Goal: Check status: Check status

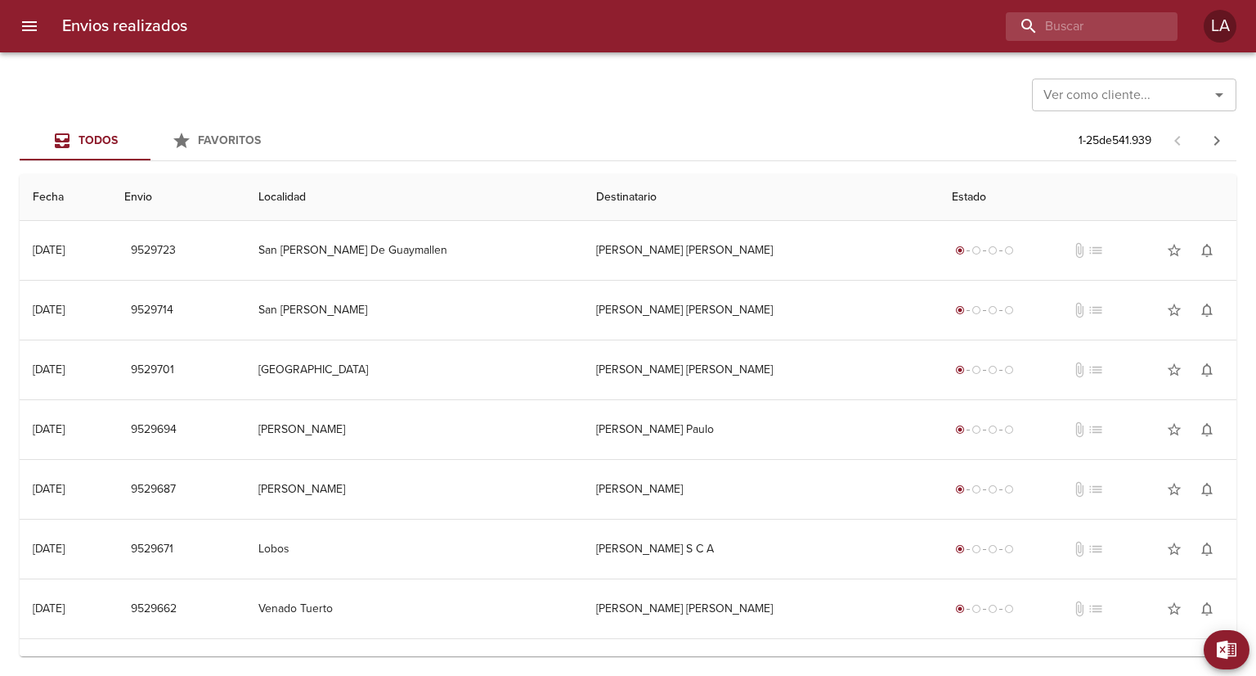
click at [1105, 94] on icon "Abrir" at bounding box center [1219, 95] width 8 height 4
click at [1105, 127] on li "Fravega S A C I E I" at bounding box center [1134, 135] width 204 height 29
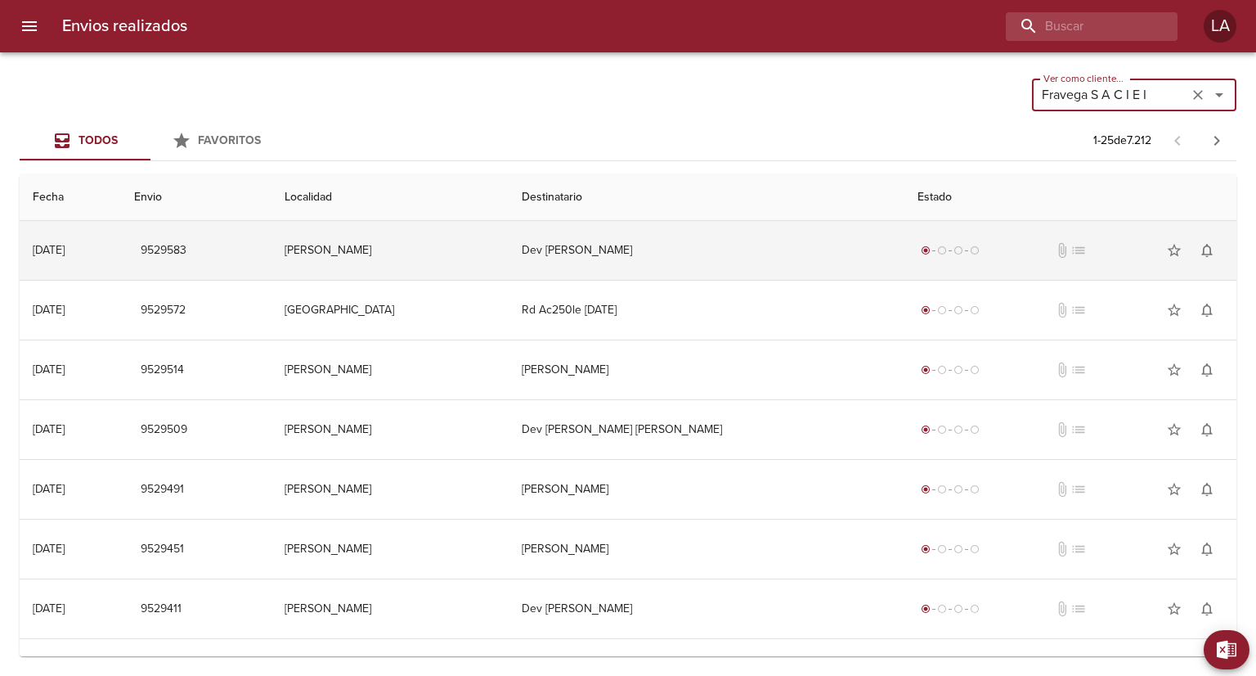
type input "Fravega S A C I E I"
click at [193, 258] on button "9529583" at bounding box center [163, 251] width 59 height 30
click at [428, 254] on td "[PERSON_NAME]" at bounding box center [390, 250] width 237 height 59
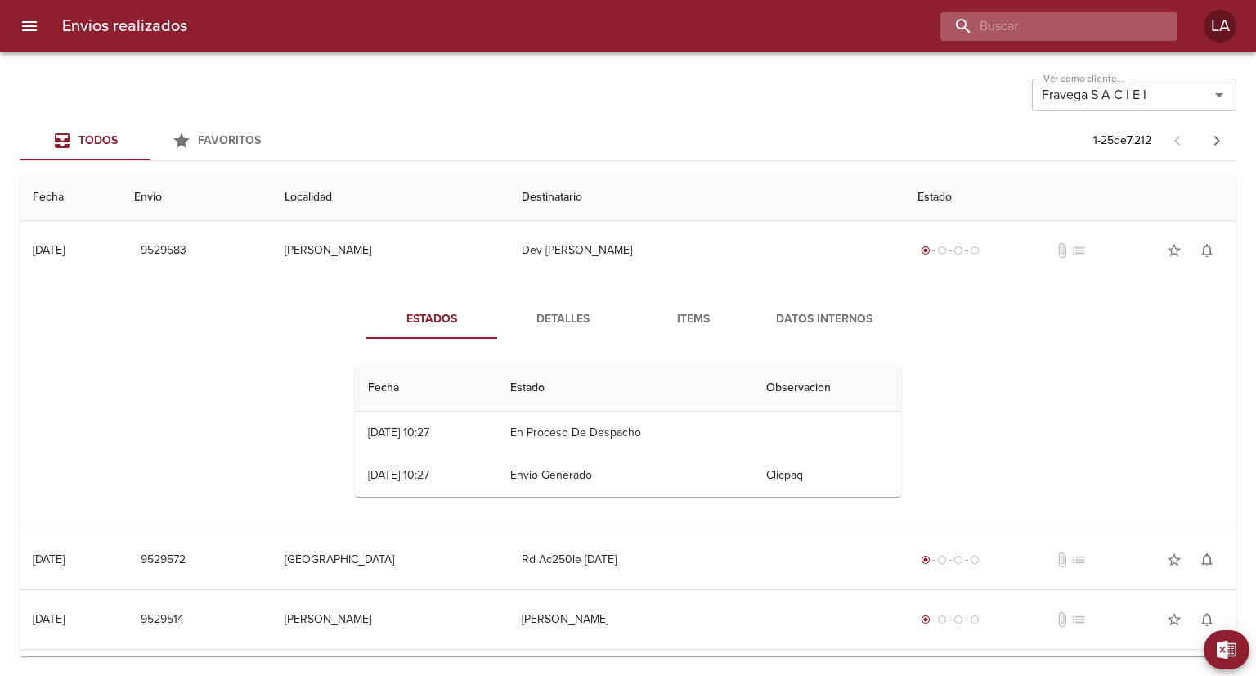
click at [1076, 27] on input "buscar" at bounding box center [1045, 26] width 209 height 29
type input "[DATE]"
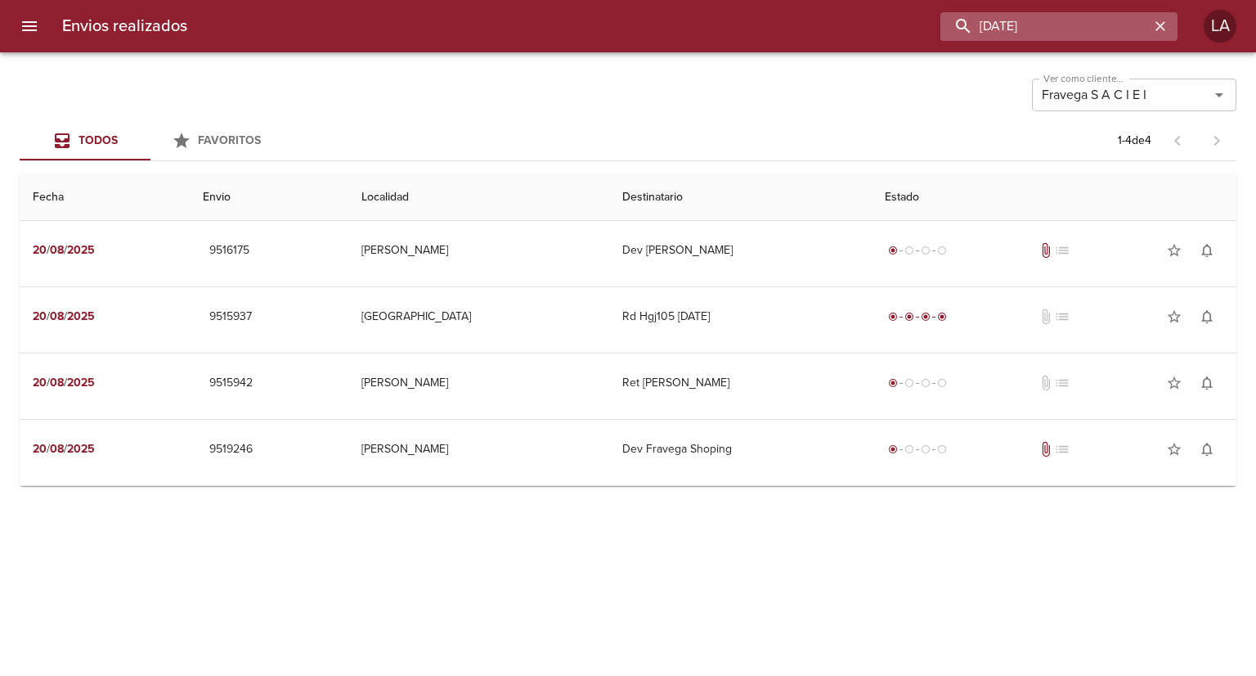
click at [1057, 26] on input "[DATE]" at bounding box center [1045, 26] width 209 height 29
click at [1105, 94] on icon "Limpiar" at bounding box center [1198, 95] width 16 height 16
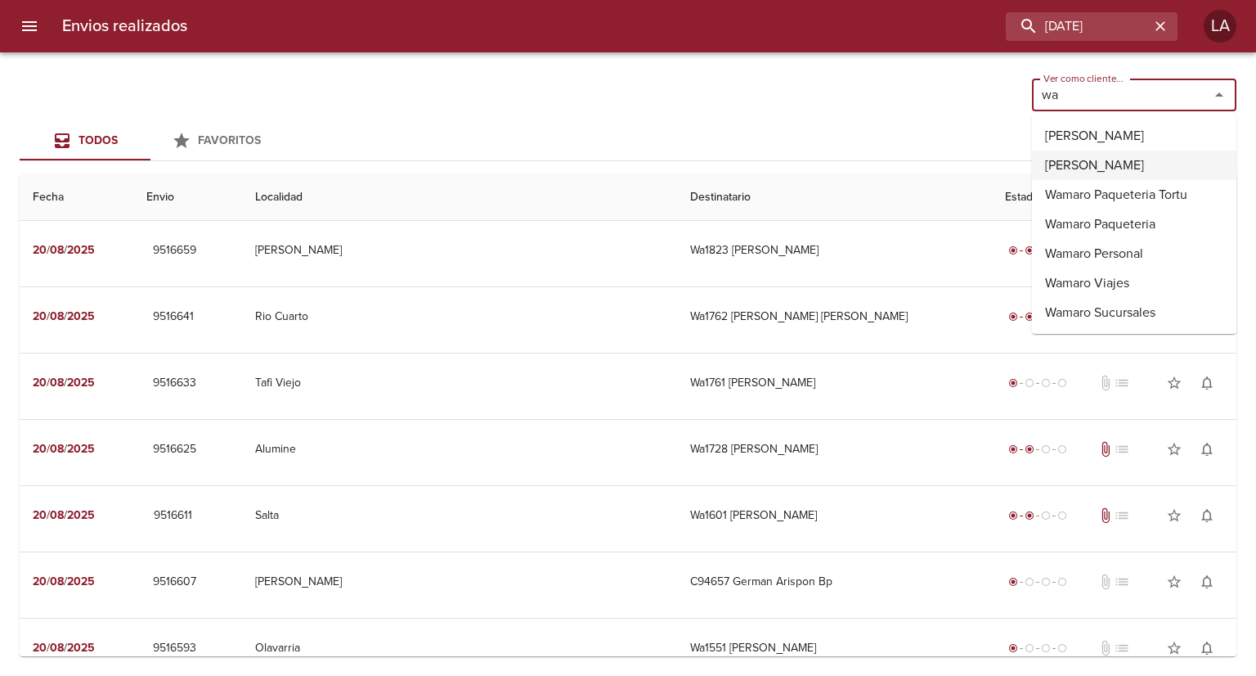
click at [1105, 169] on li "[PERSON_NAME]" at bounding box center [1134, 164] width 204 height 29
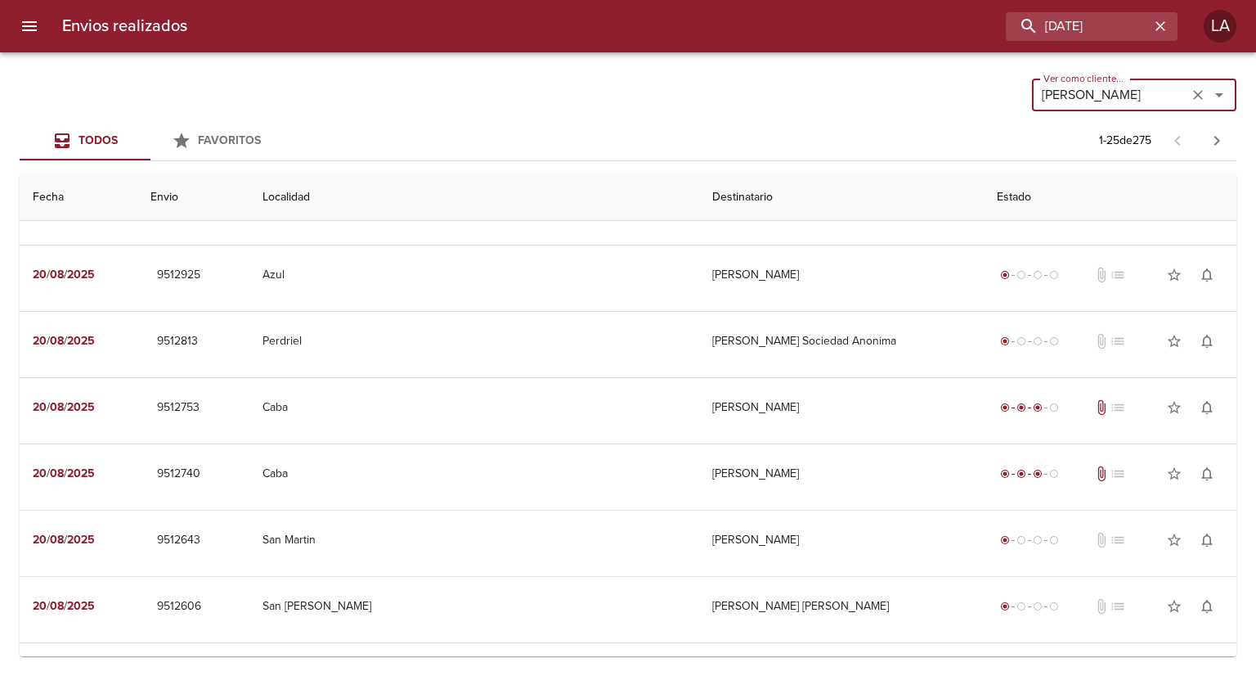
scroll to position [1217, 0]
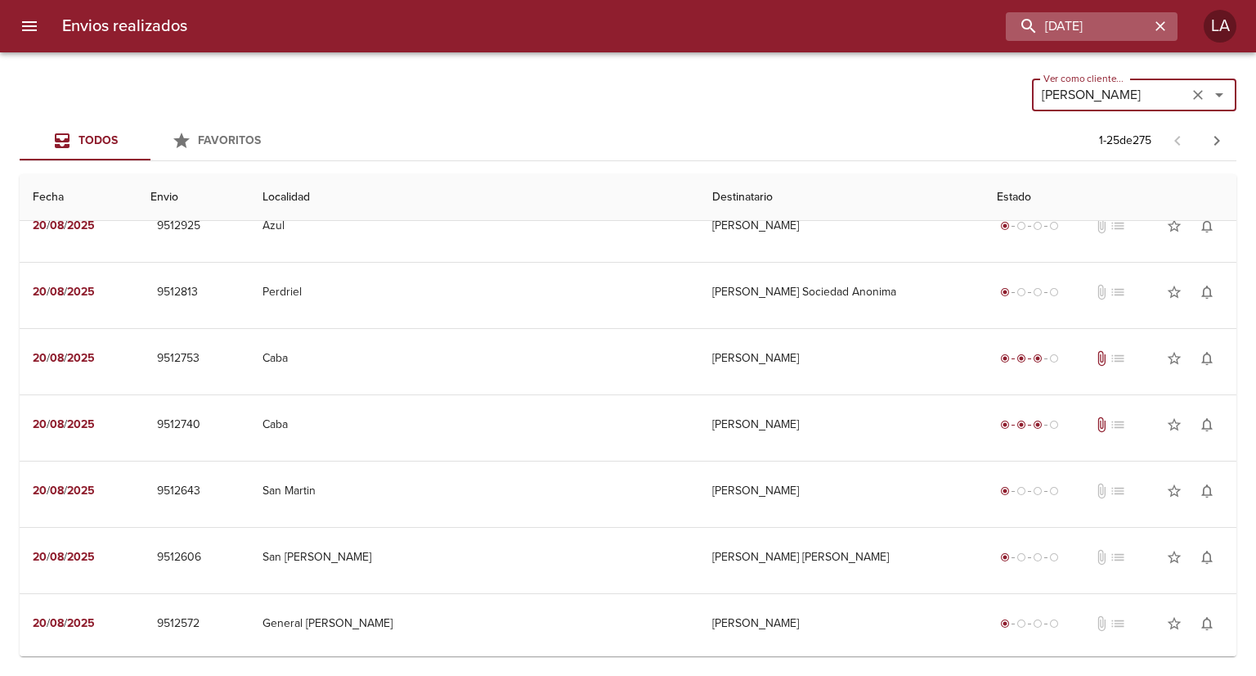
type input "[PERSON_NAME]"
drag, startPoint x: 1060, startPoint y: 21, endPoint x: 978, endPoint y: 18, distance: 81.9
click at [958, 25] on input "[DATE]" at bounding box center [1045, 26] width 209 height 29
click at [1001, 29] on input "[DATE]" at bounding box center [1045, 26] width 209 height 29
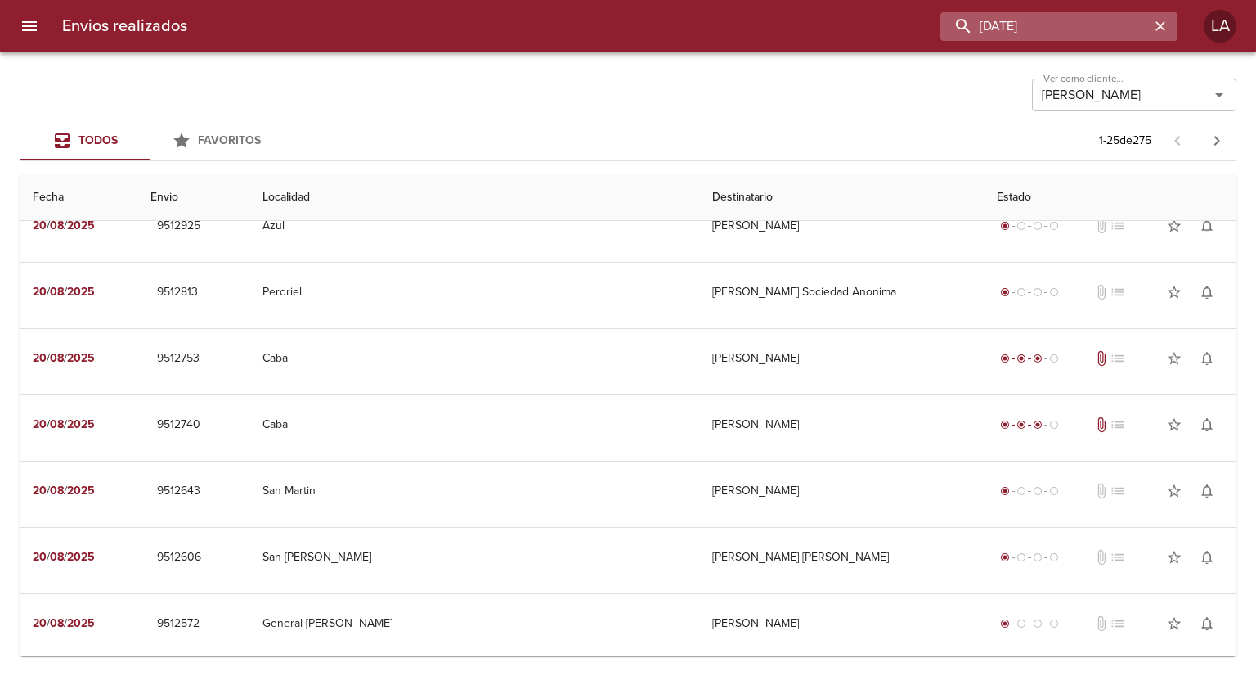
click at [994, 30] on input "[DATE]" at bounding box center [1045, 26] width 209 height 29
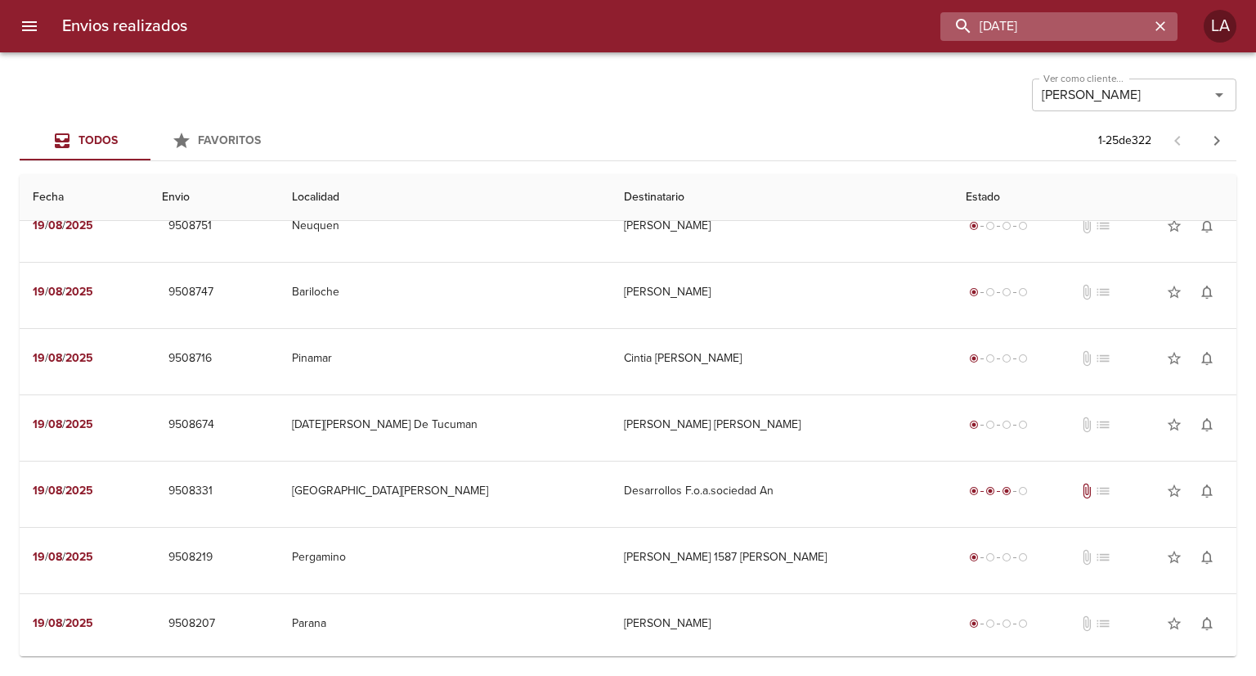
click at [995, 21] on input "[DATE]" at bounding box center [1045, 26] width 209 height 29
type input "[DATE]"
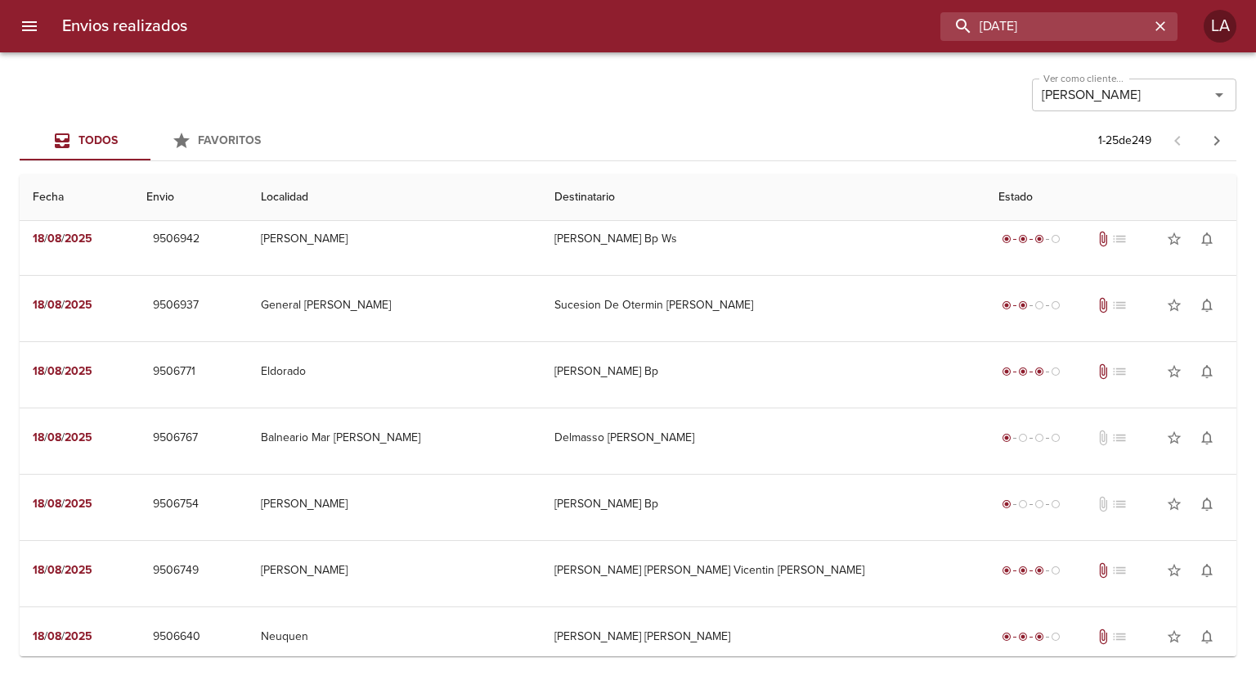
scroll to position [573, 0]
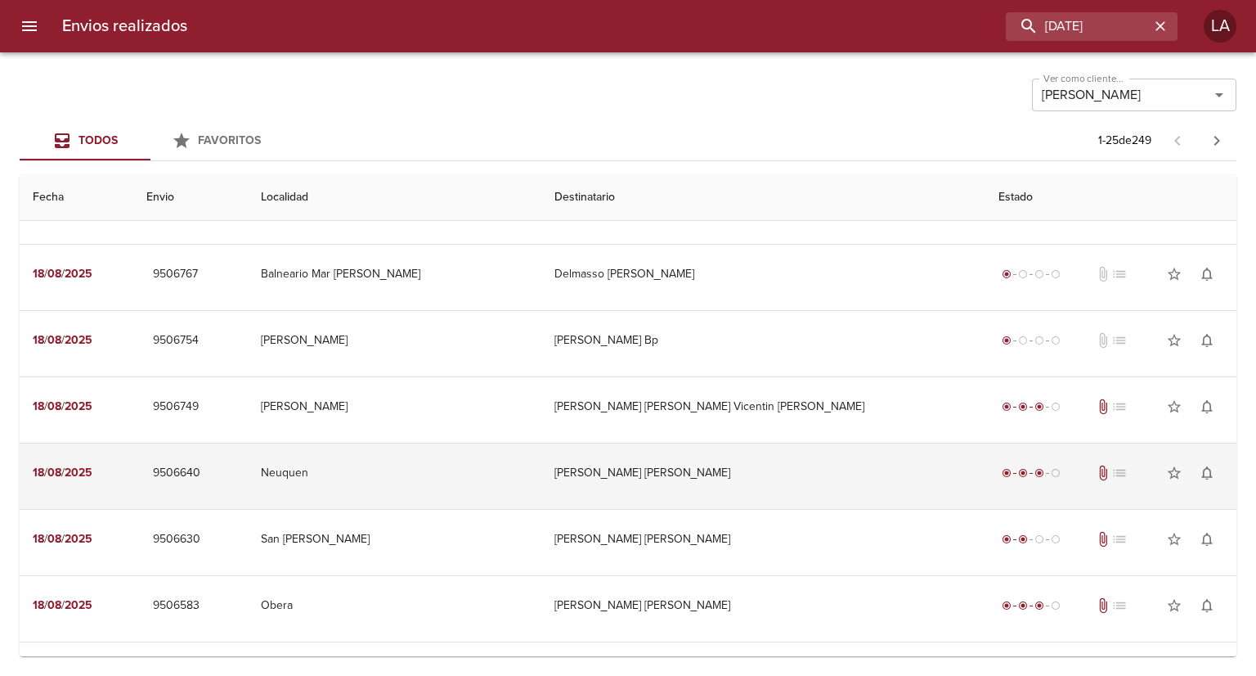
click at [730, 478] on td "[PERSON_NAME] [PERSON_NAME]" at bounding box center [763, 472] width 445 height 59
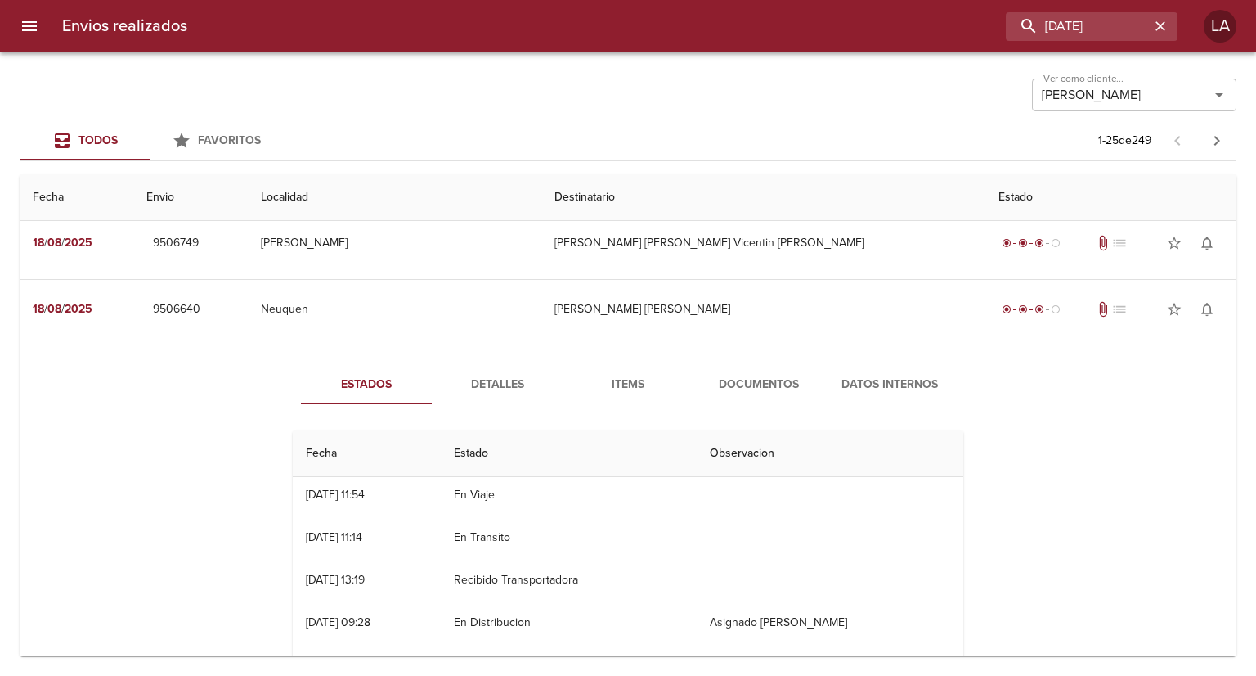
scroll to position [0, 0]
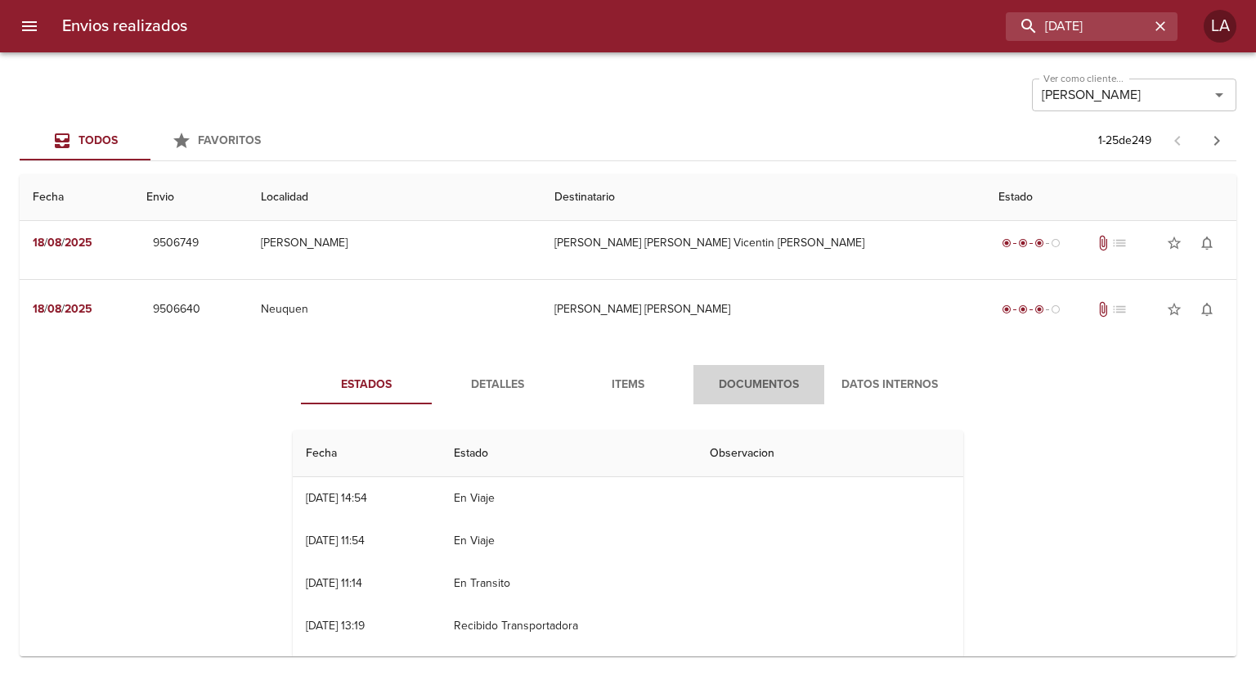
click at [742, 376] on span "Documentos" at bounding box center [758, 385] width 111 height 20
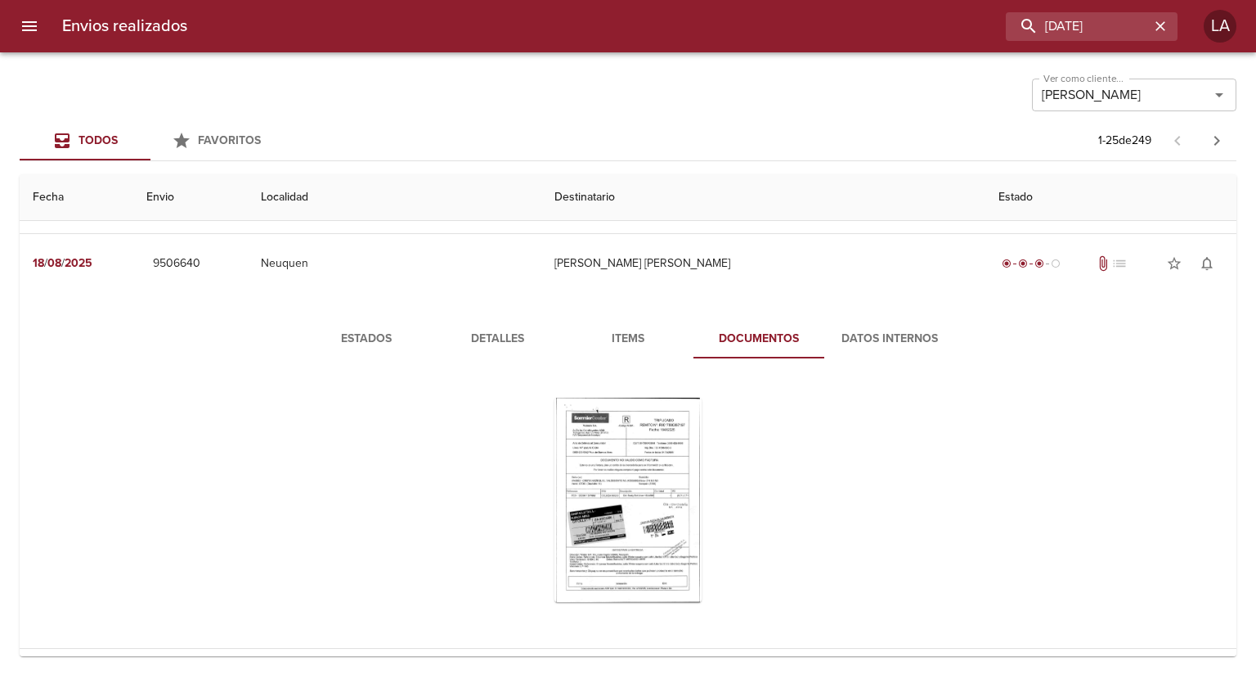
scroll to position [818, 0]
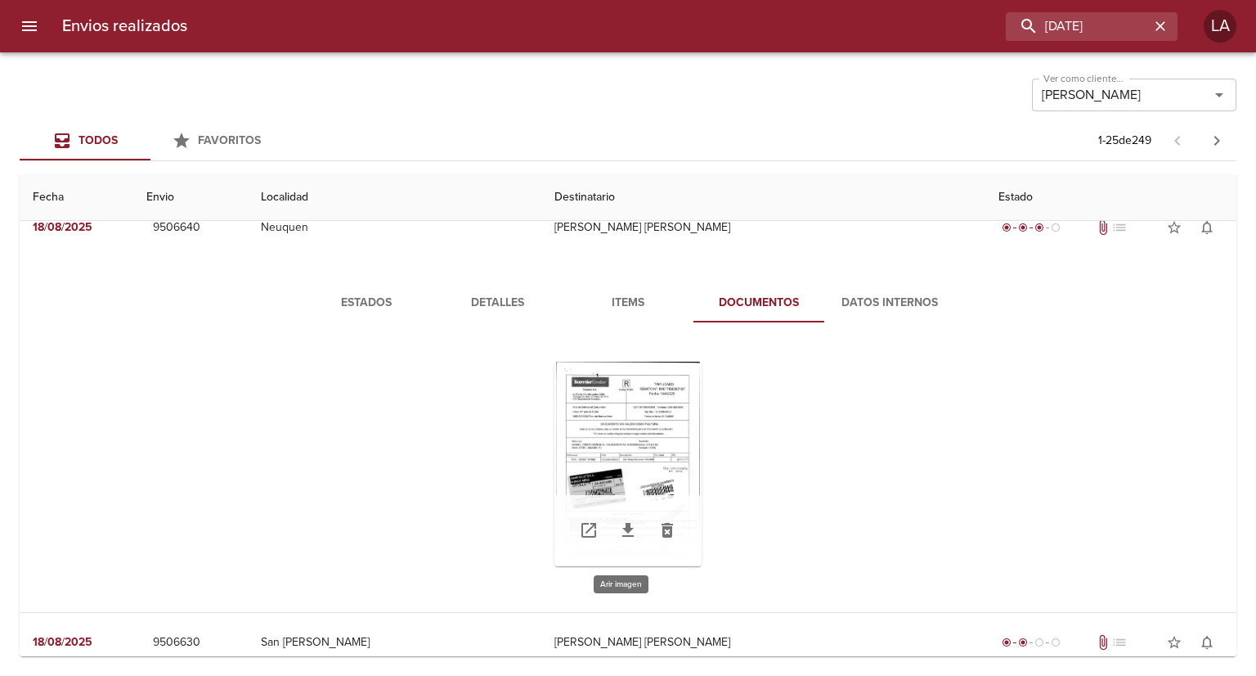
click at [682, 436] on div "Tabla de envíos del cliente" at bounding box center [628, 464] width 147 height 204
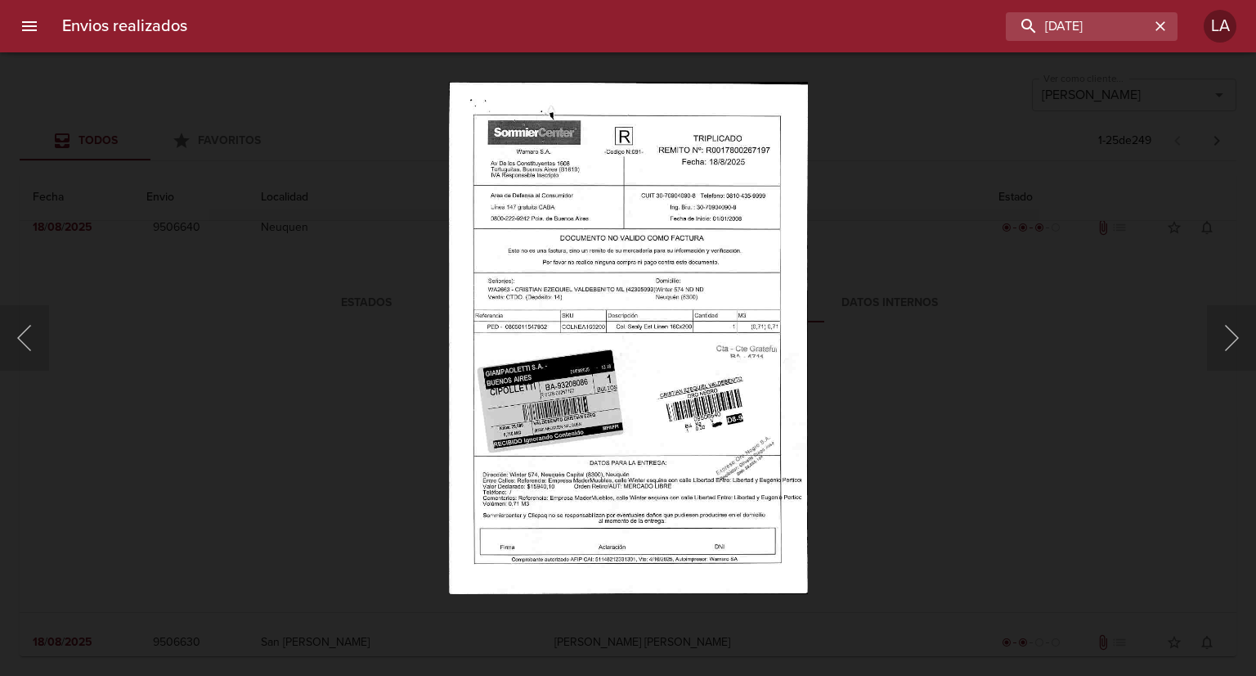
click at [673, 410] on img "Lightbox" at bounding box center [628, 338] width 360 height 512
click at [958, 393] on div "Lightbox" at bounding box center [628, 338] width 1256 height 676
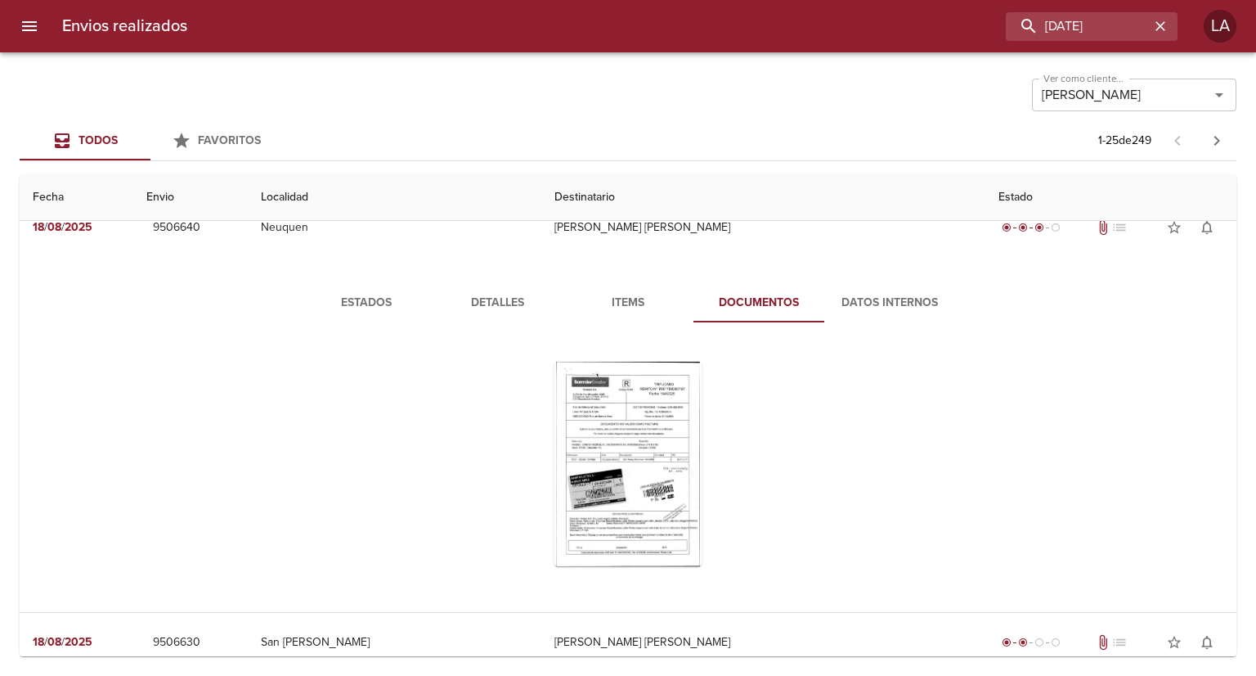
click at [1105, 375] on div "Estados Detalles Items Documentos Datos Internos" at bounding box center [628, 437] width 1191 height 348
click at [1105, 335] on div "Estados Detalles Items Documentos Datos Internos" at bounding box center [628, 437] width 1191 height 348
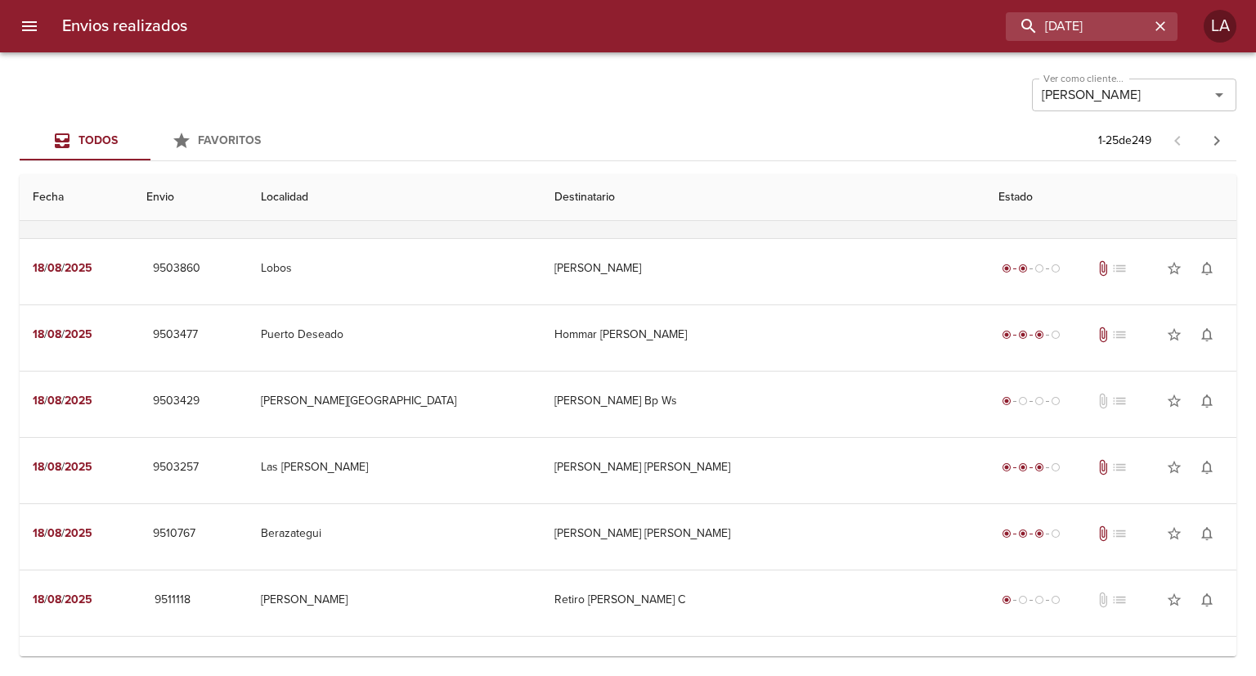
scroll to position [1566, 0]
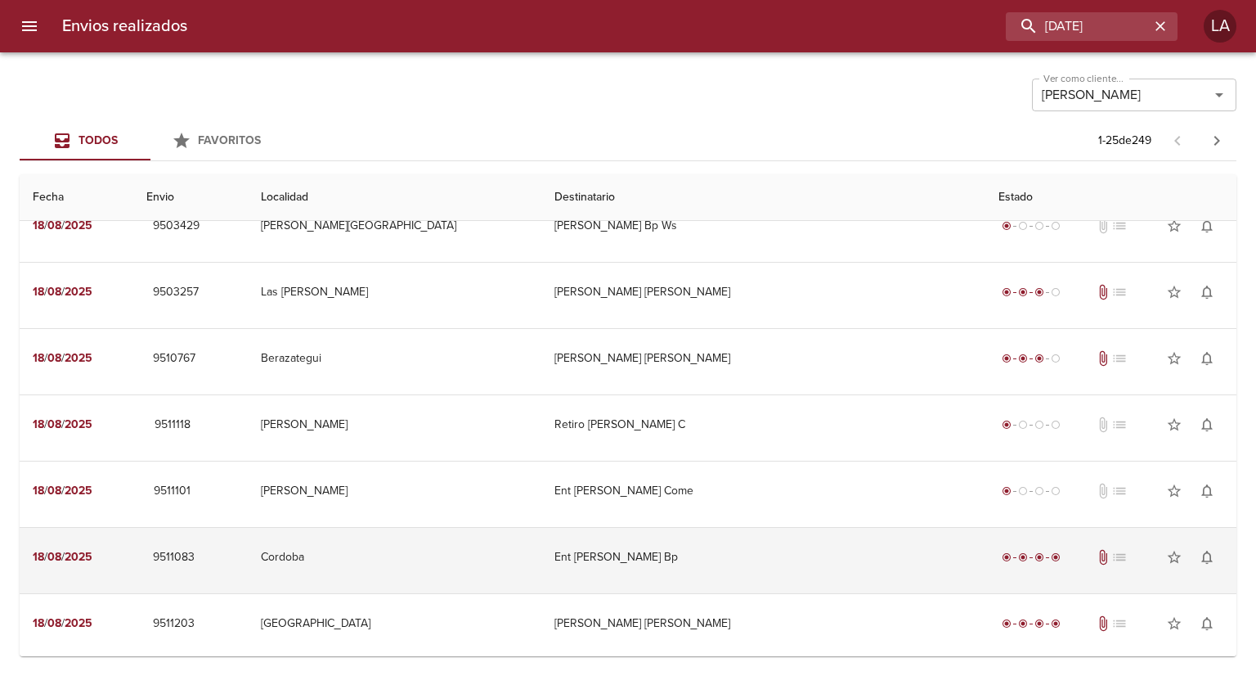
click at [753, 511] on td "Ent [PERSON_NAME] Bp" at bounding box center [763, 557] width 445 height 59
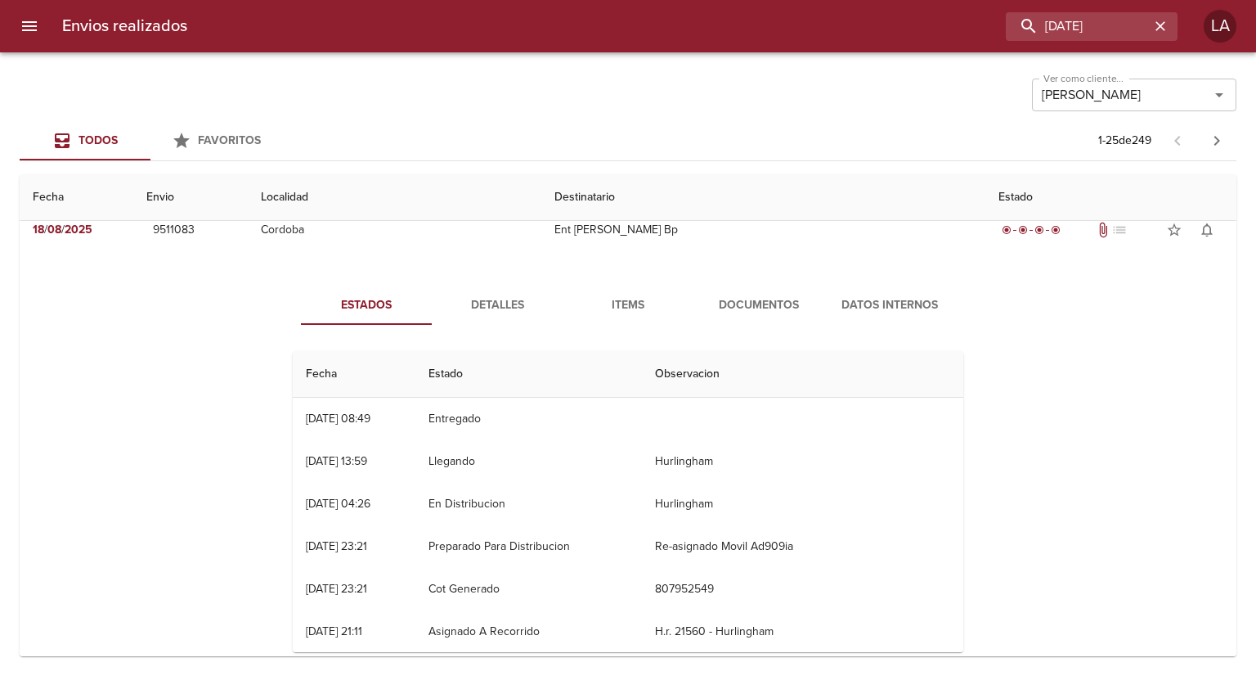
scroll to position [1811, 0]
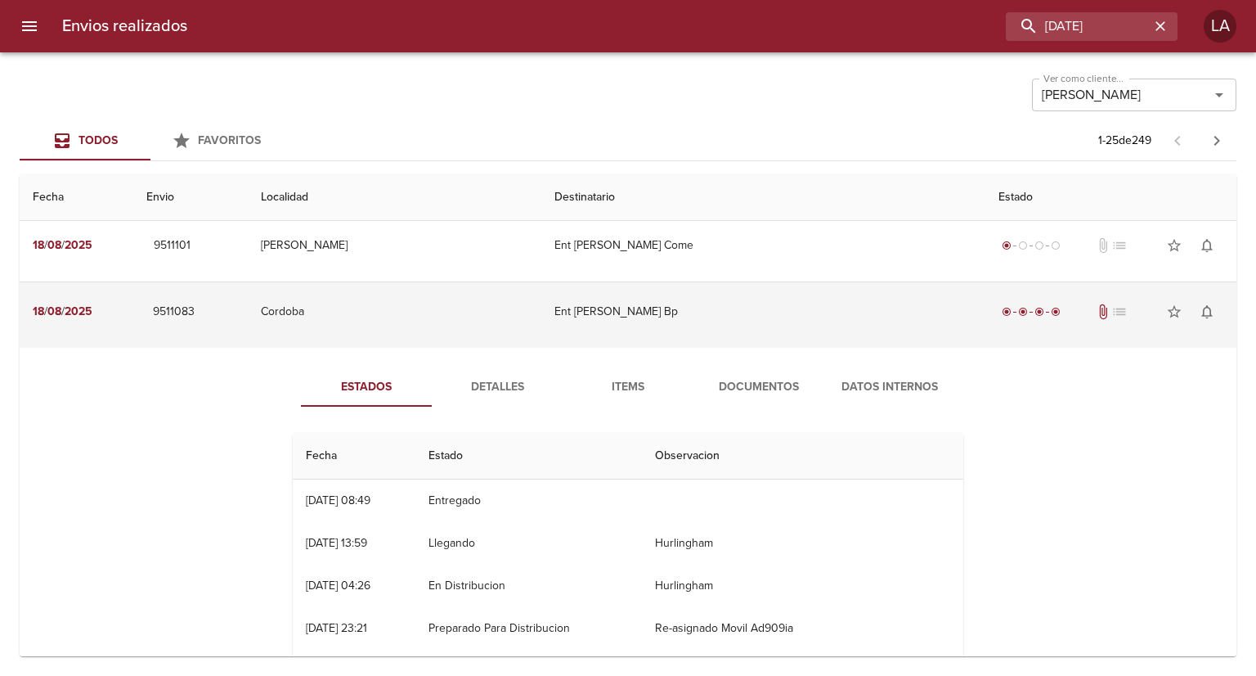
click at [248, 317] on td "9511083" at bounding box center [190, 311] width 115 height 59
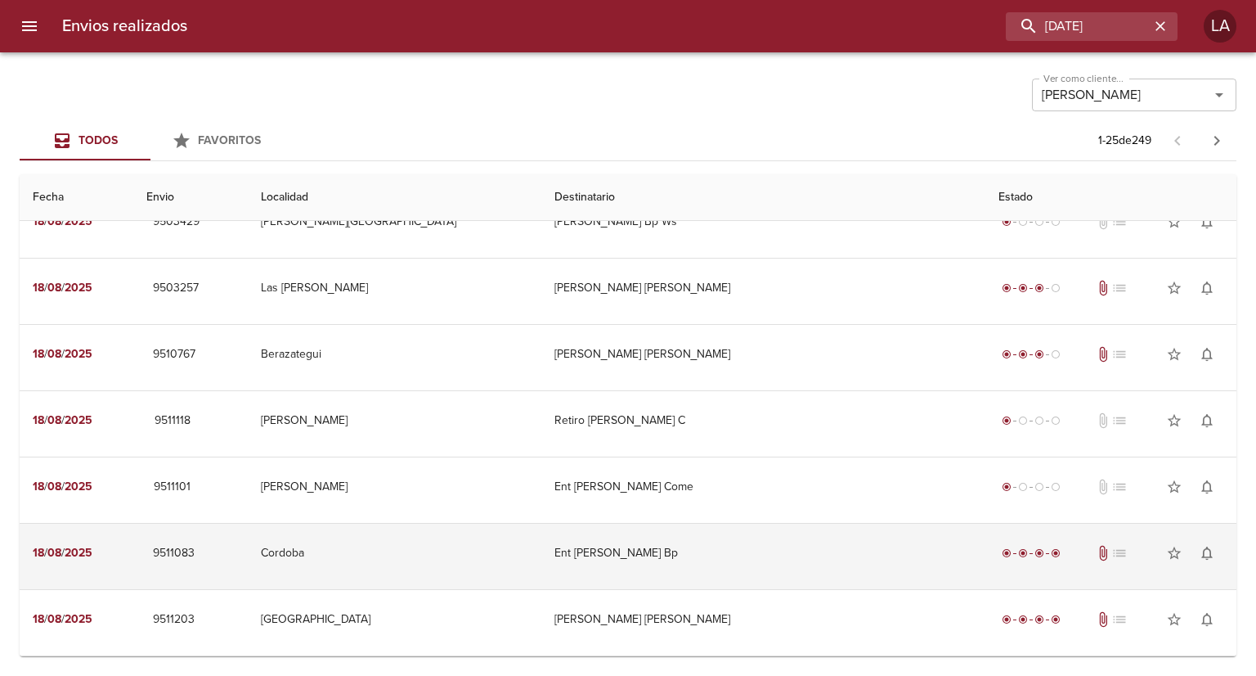
scroll to position [1566, 0]
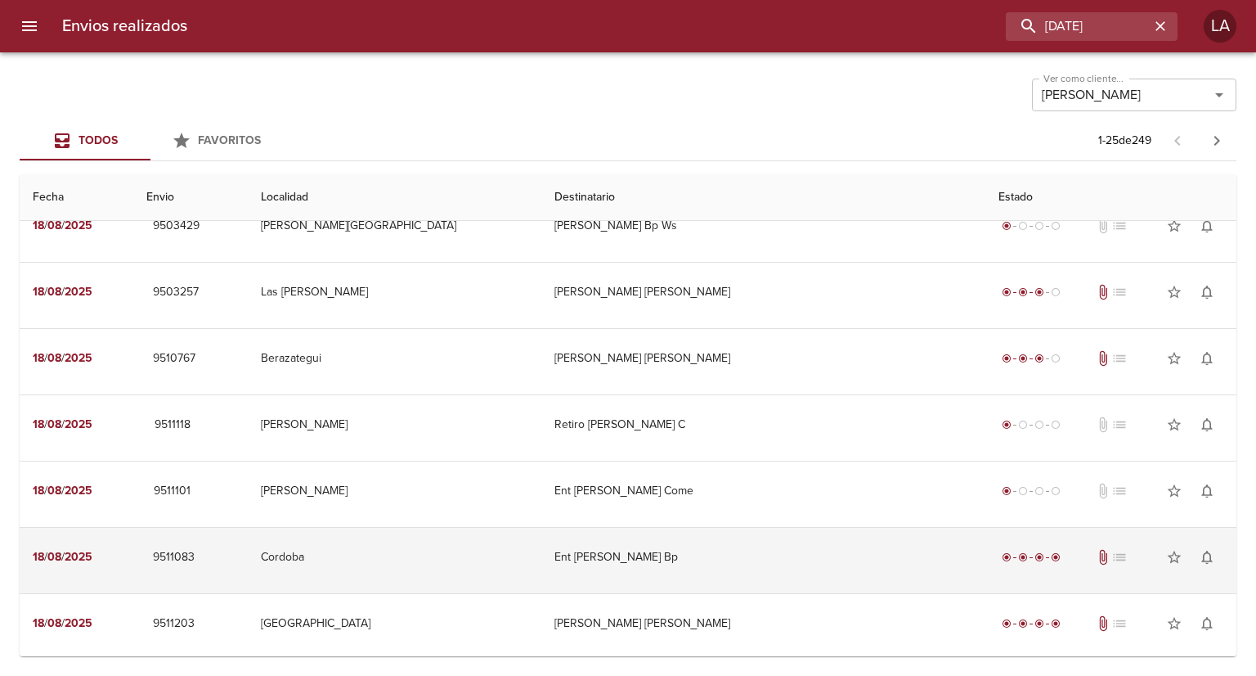
click at [386, 511] on td "Cordoba" at bounding box center [395, 557] width 294 height 59
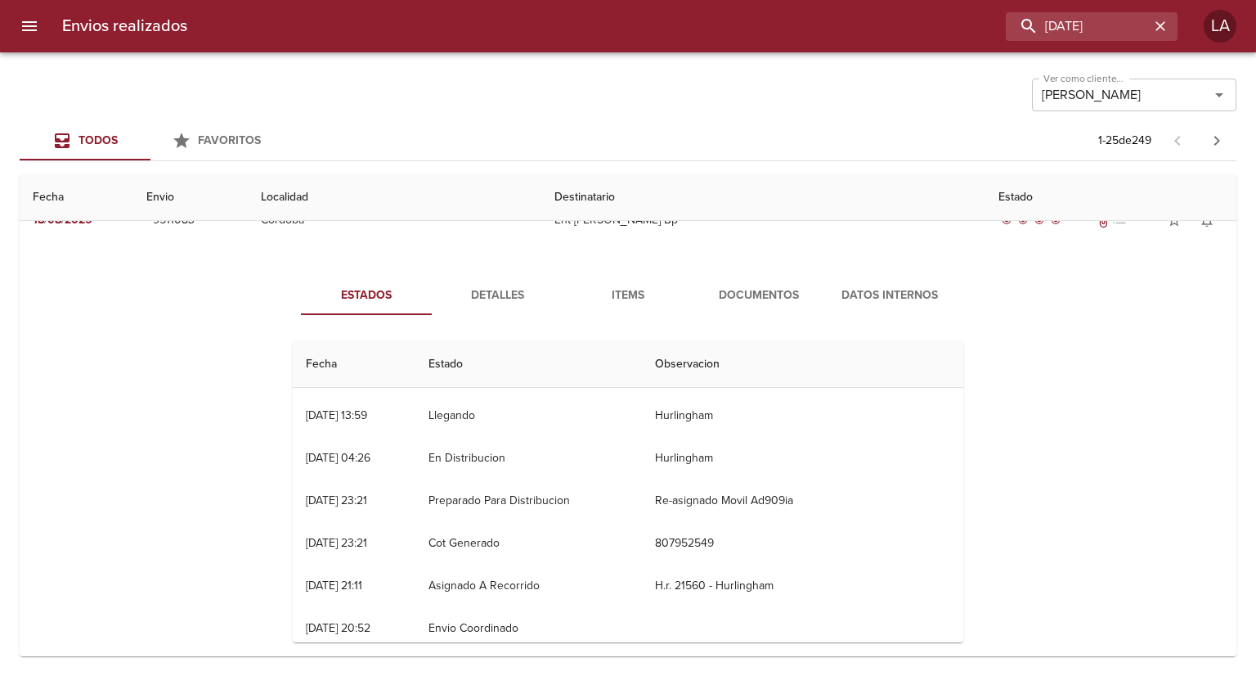
scroll to position [0, 0]
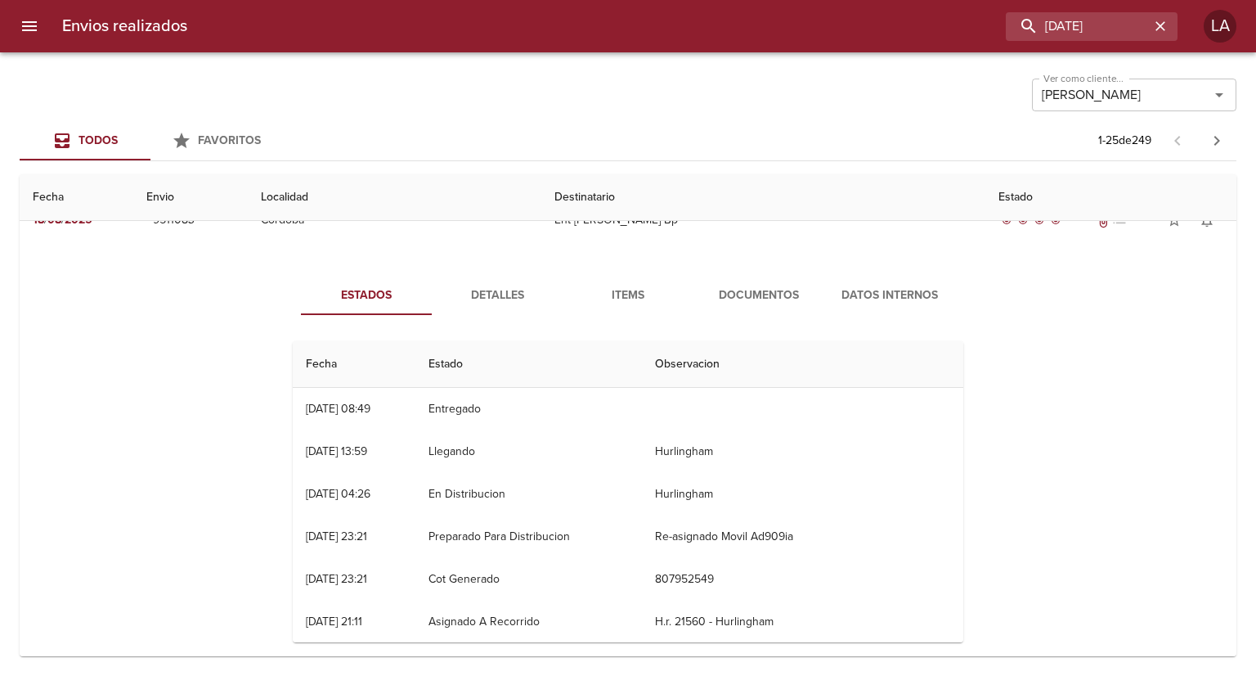
click at [510, 288] on span "Detalles" at bounding box center [497, 295] width 111 height 20
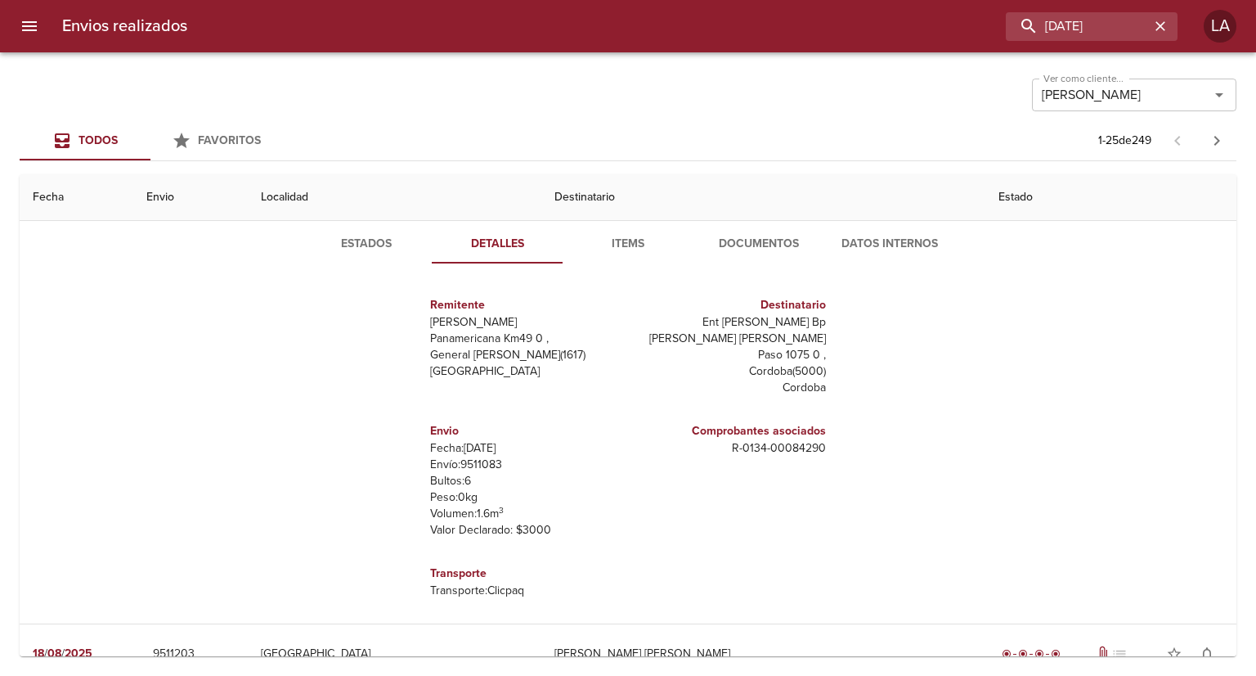
scroll to position [1983, 0]
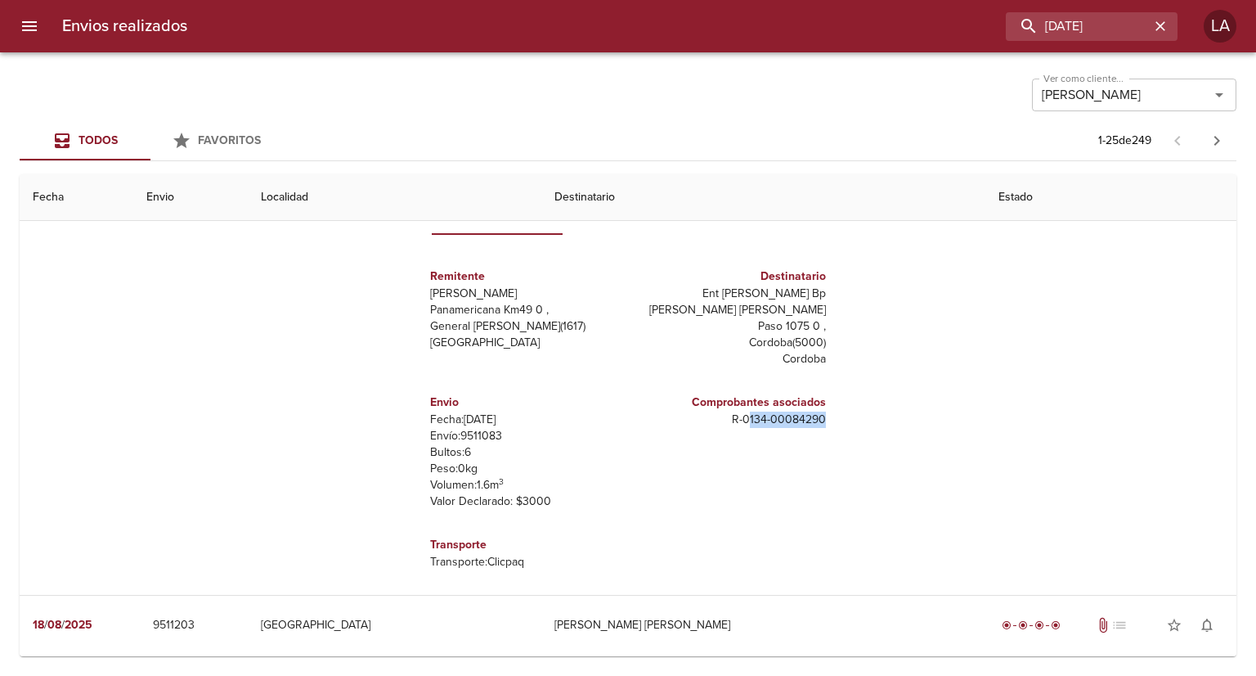
drag, startPoint x: 742, startPoint y: 400, endPoint x: 824, endPoint y: 400, distance: 82.6
click at [824, 400] on div "Comprobantes asociados R - 0134 - 00084290" at bounding box center [730, 451] width 204 height 142
click at [478, 511] on p "Transporte: Clicpaq" at bounding box center [525, 562] width 191 height 16
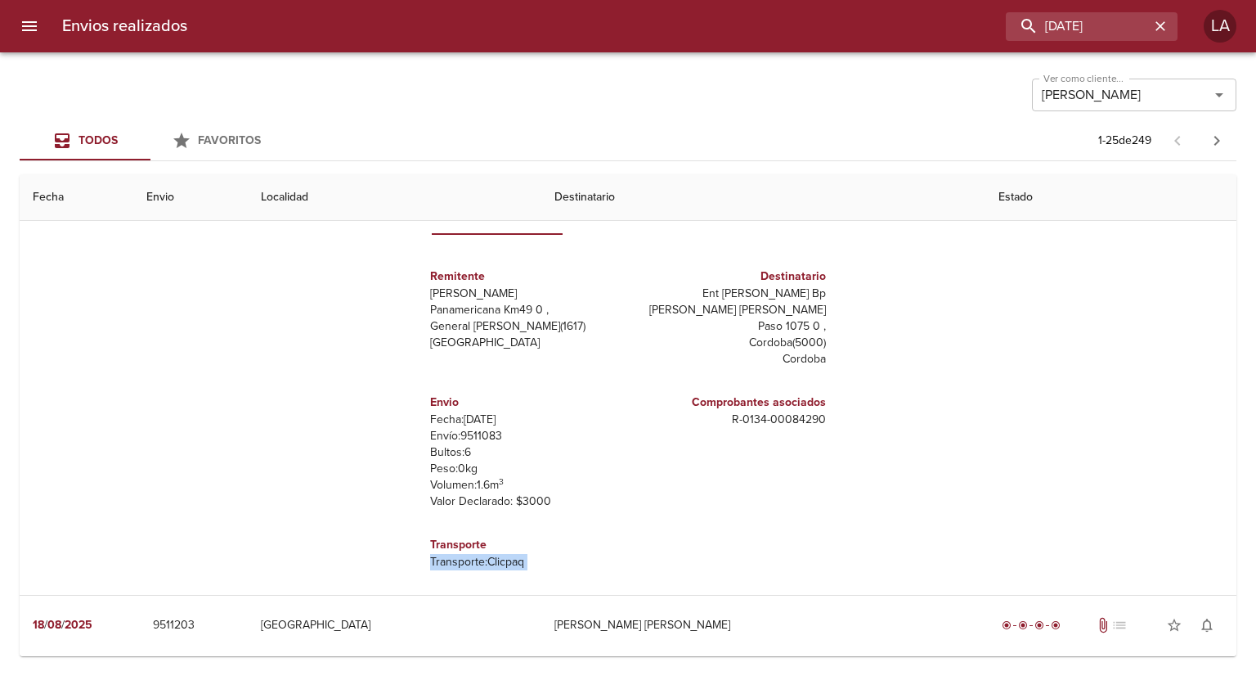
scroll to position [1901, 0]
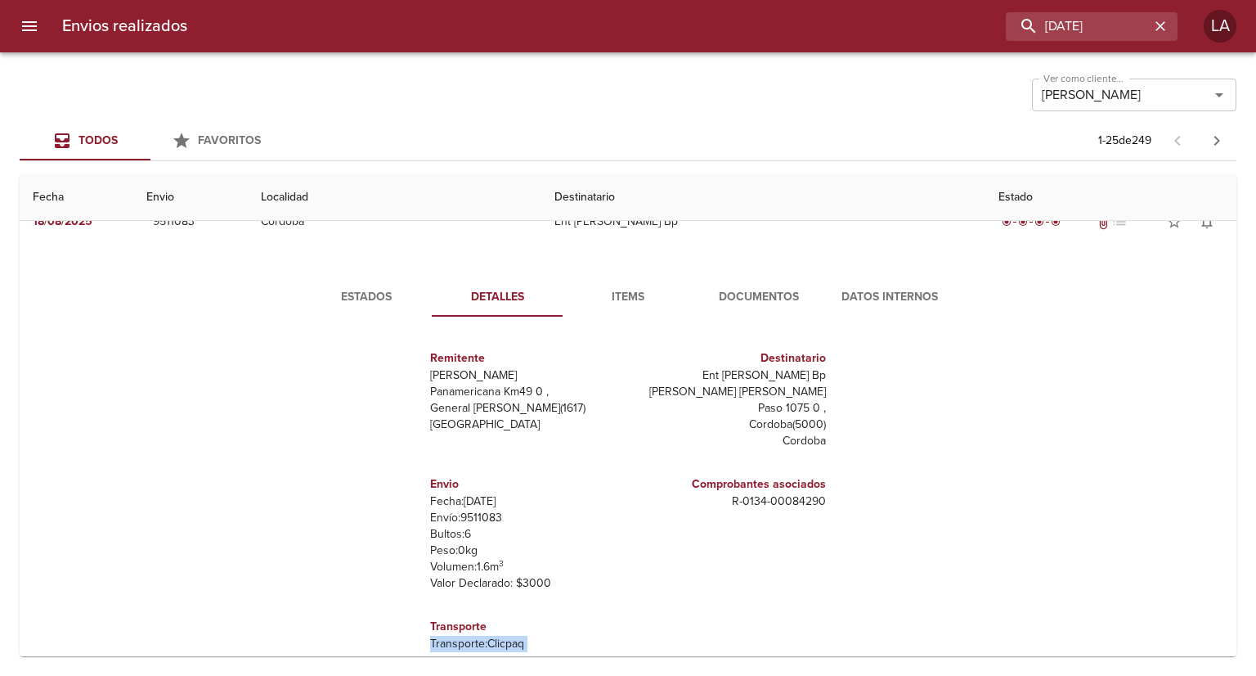
click at [618, 293] on span "Items" at bounding box center [628, 297] width 111 height 20
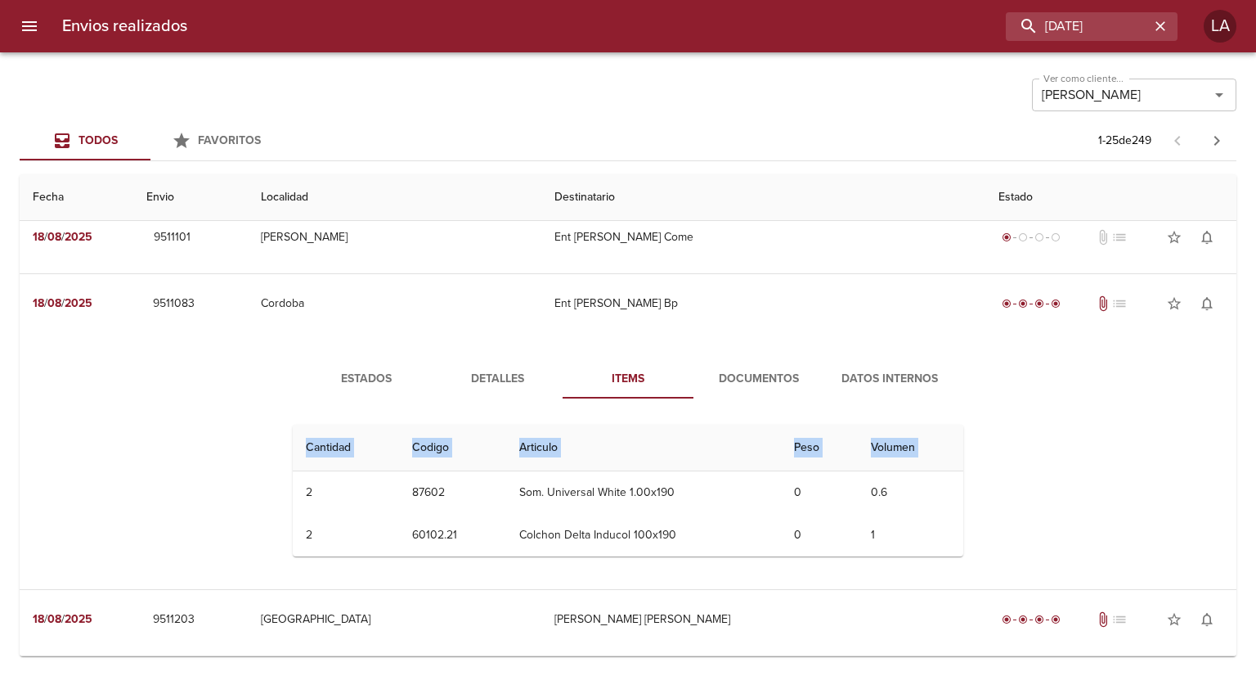
scroll to position [1815, 0]
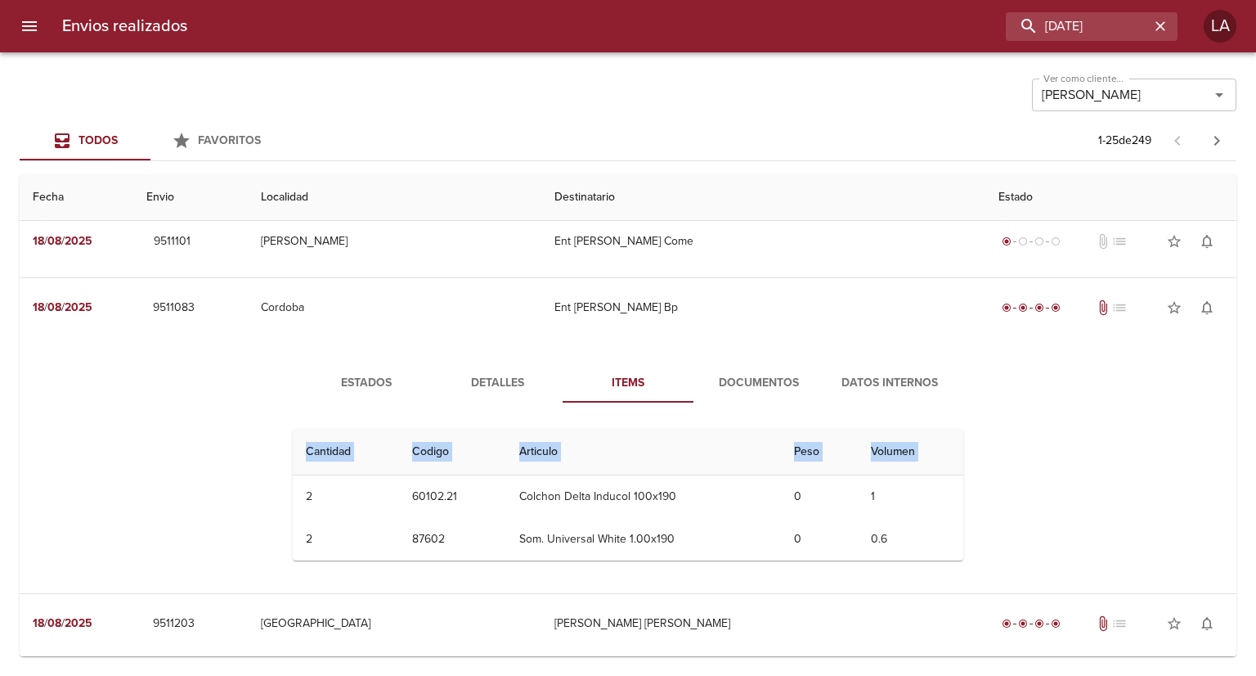
click at [514, 496] on td "Colchon Delta Inducol 100x190" at bounding box center [643, 496] width 275 height 43
click at [606, 436] on th "Articulo" at bounding box center [643, 452] width 275 height 47
click at [747, 374] on span "Documentos" at bounding box center [758, 383] width 111 height 20
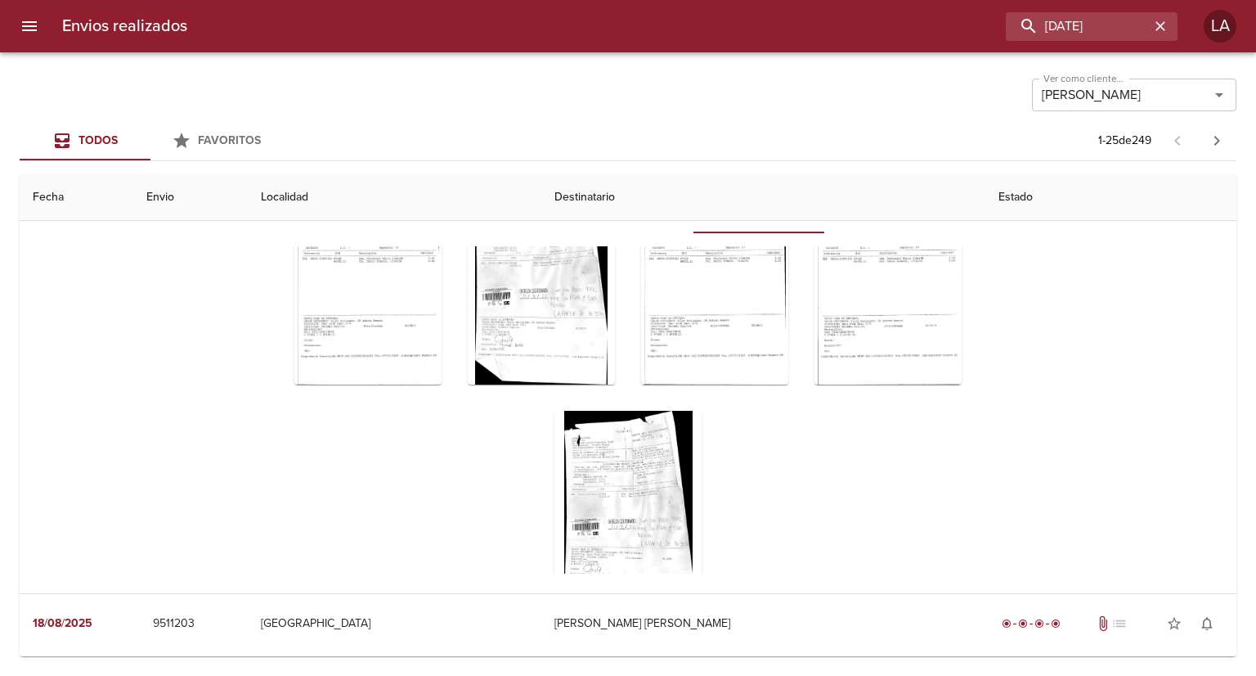
scroll to position [13, 0]
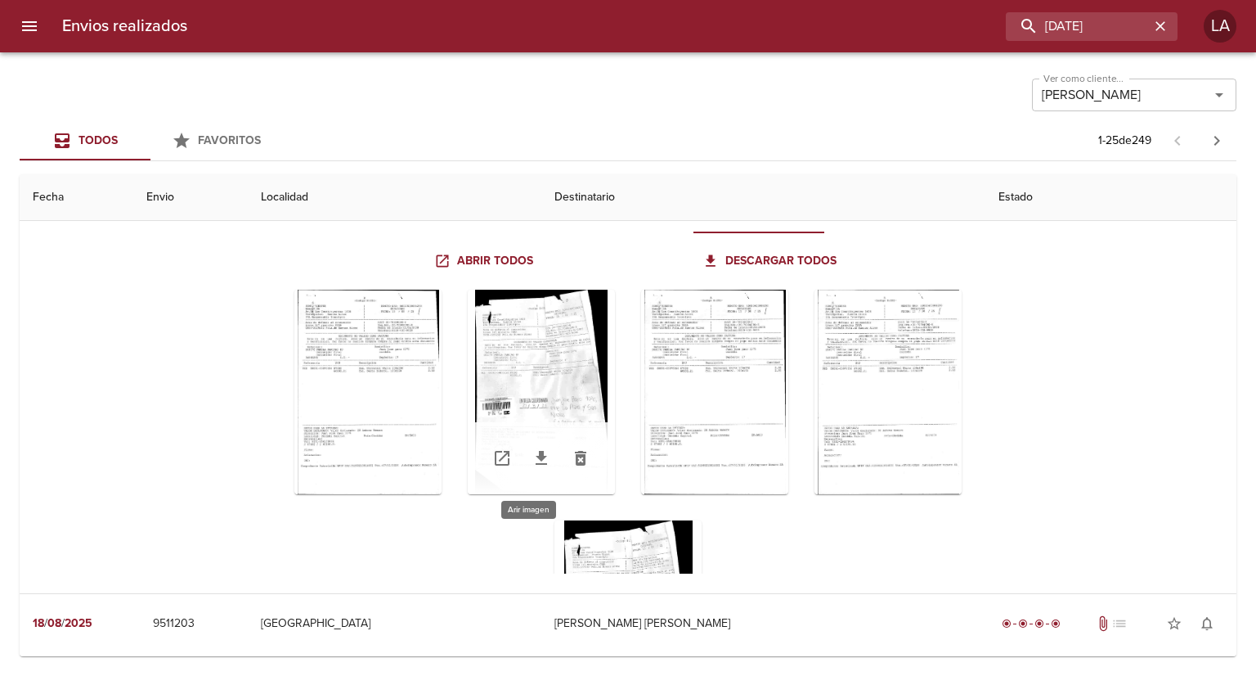
click at [569, 410] on div "Tabla de envíos del cliente" at bounding box center [541, 392] width 147 height 204
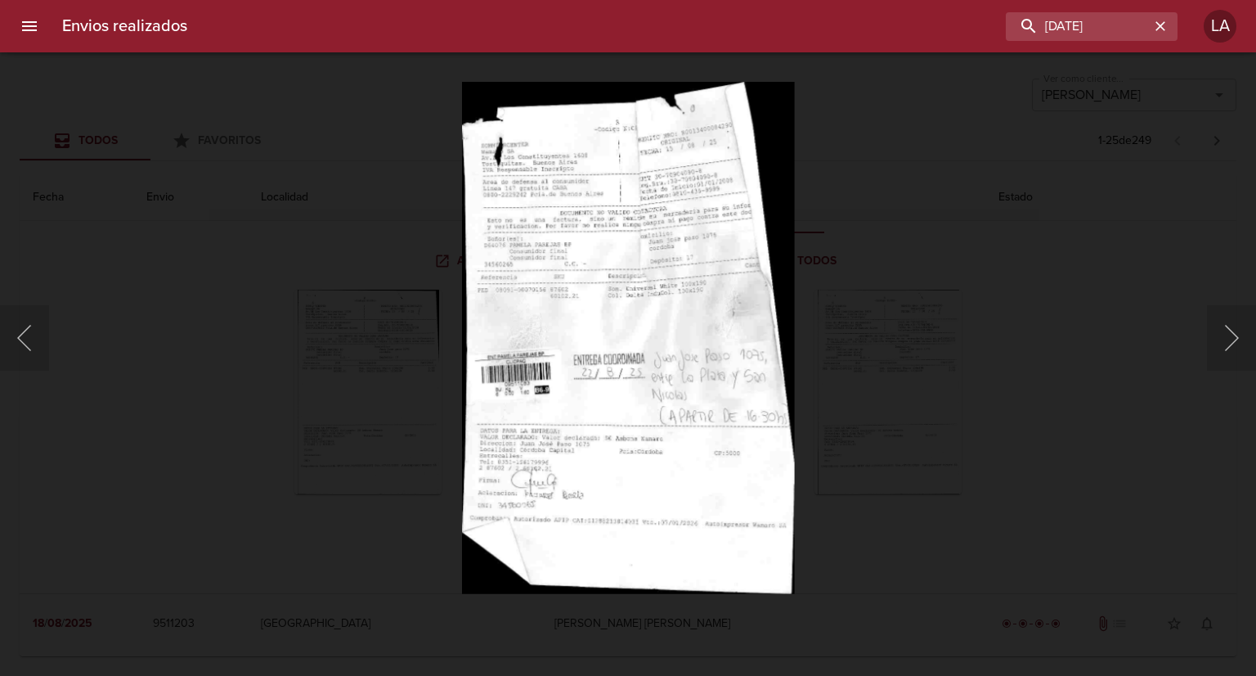
click at [874, 332] on div "Lightbox" at bounding box center [628, 338] width 1256 height 676
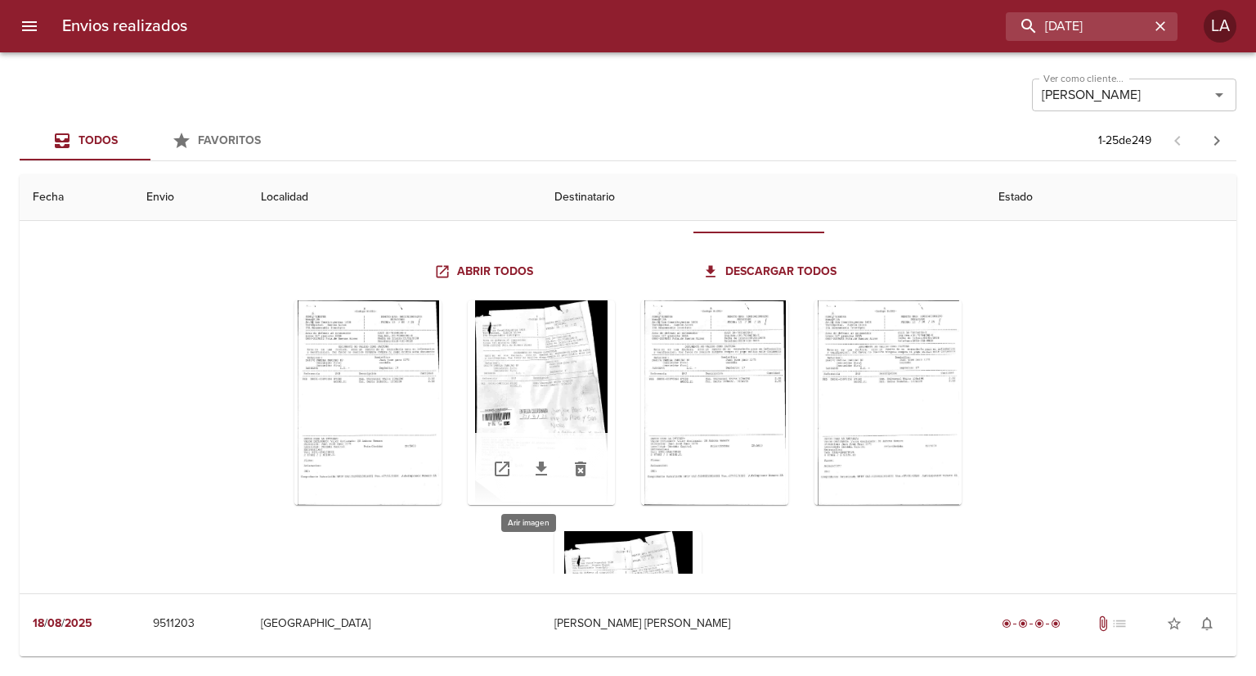
scroll to position [0, 0]
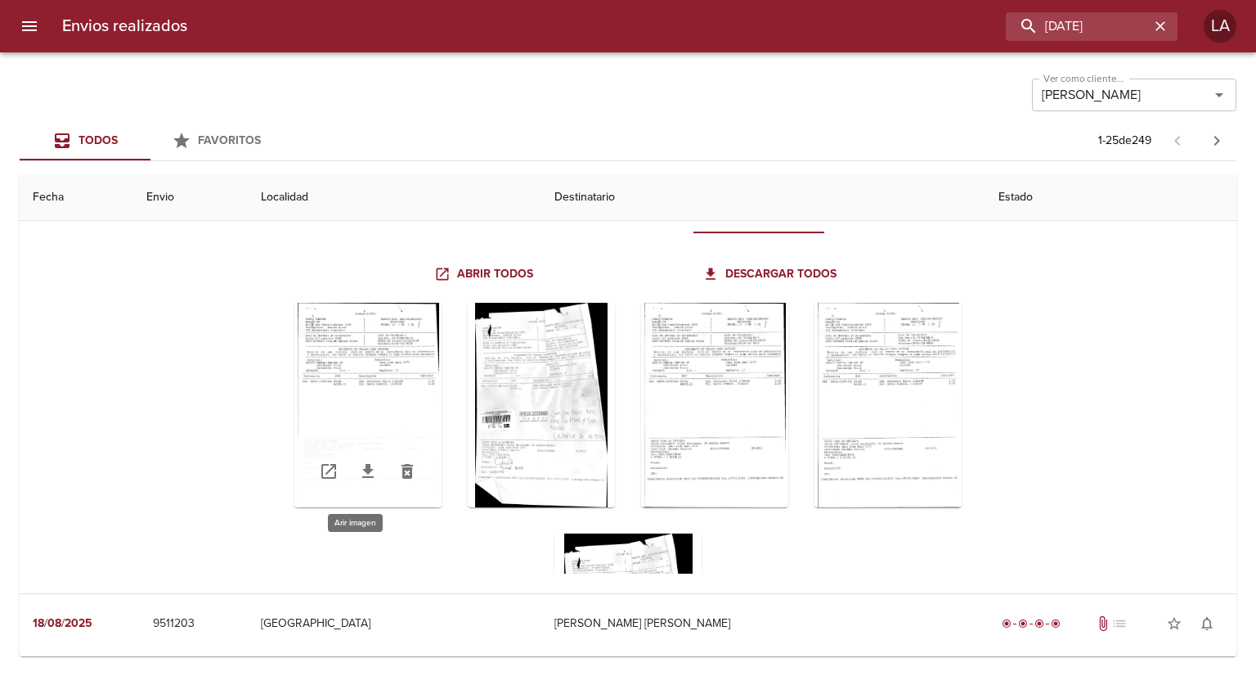
click at [416, 384] on div "Tabla de envíos del cliente" at bounding box center [367, 405] width 147 height 204
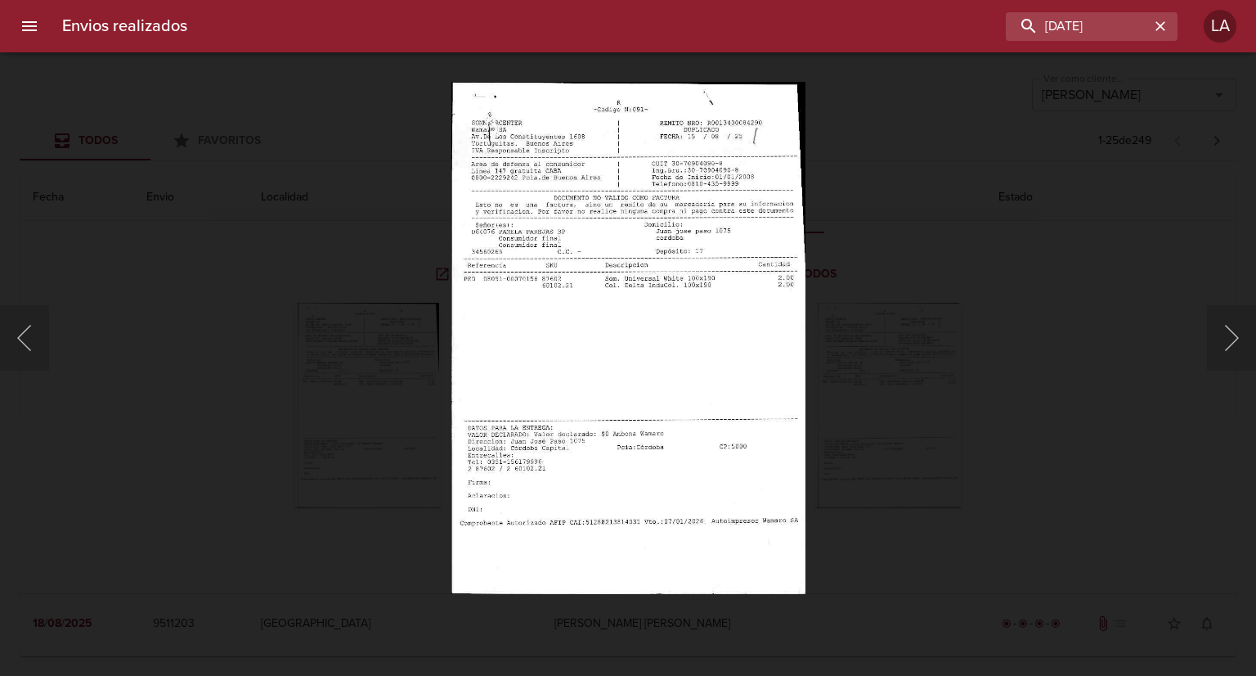
click at [864, 411] on div "Lightbox" at bounding box center [628, 338] width 1256 height 676
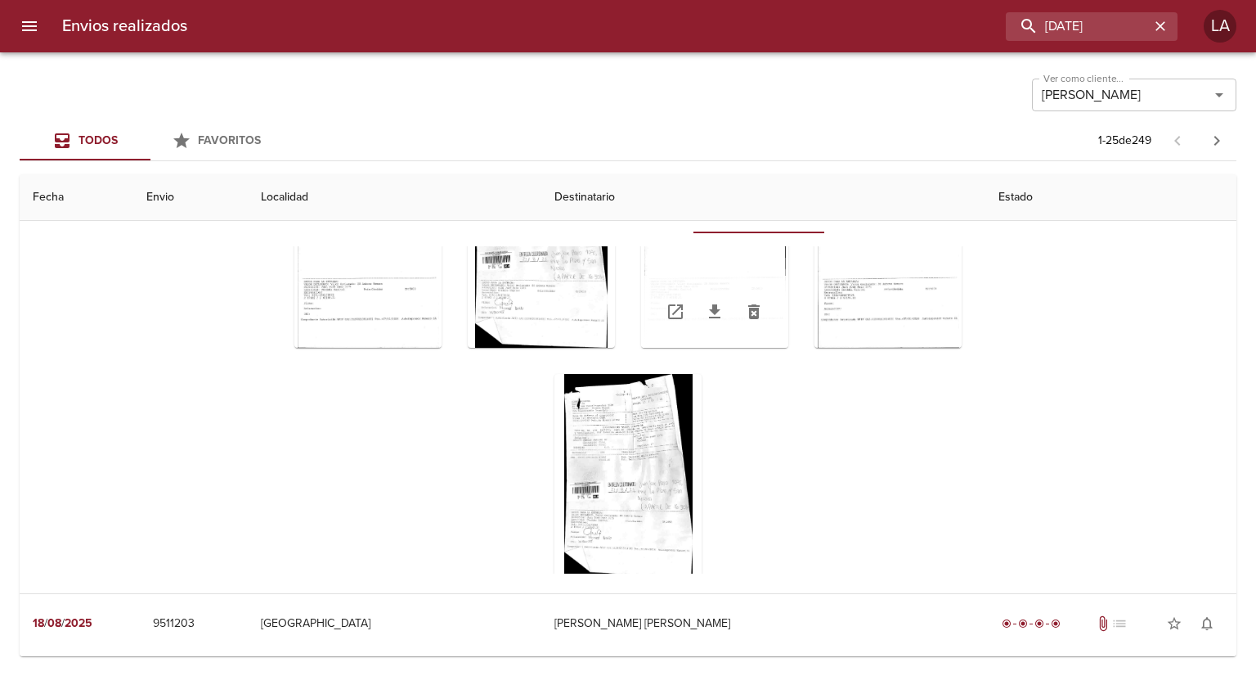
scroll to position [177, 0]
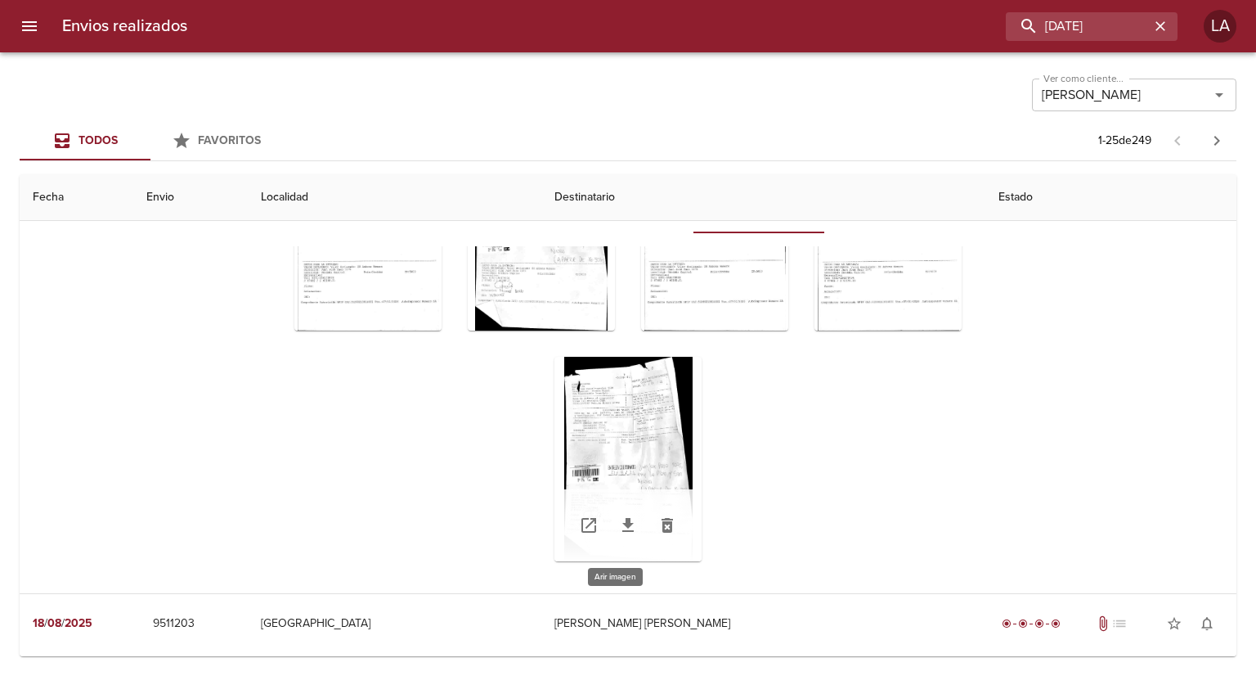
click at [663, 455] on div "Tabla de envíos del cliente" at bounding box center [628, 459] width 147 height 204
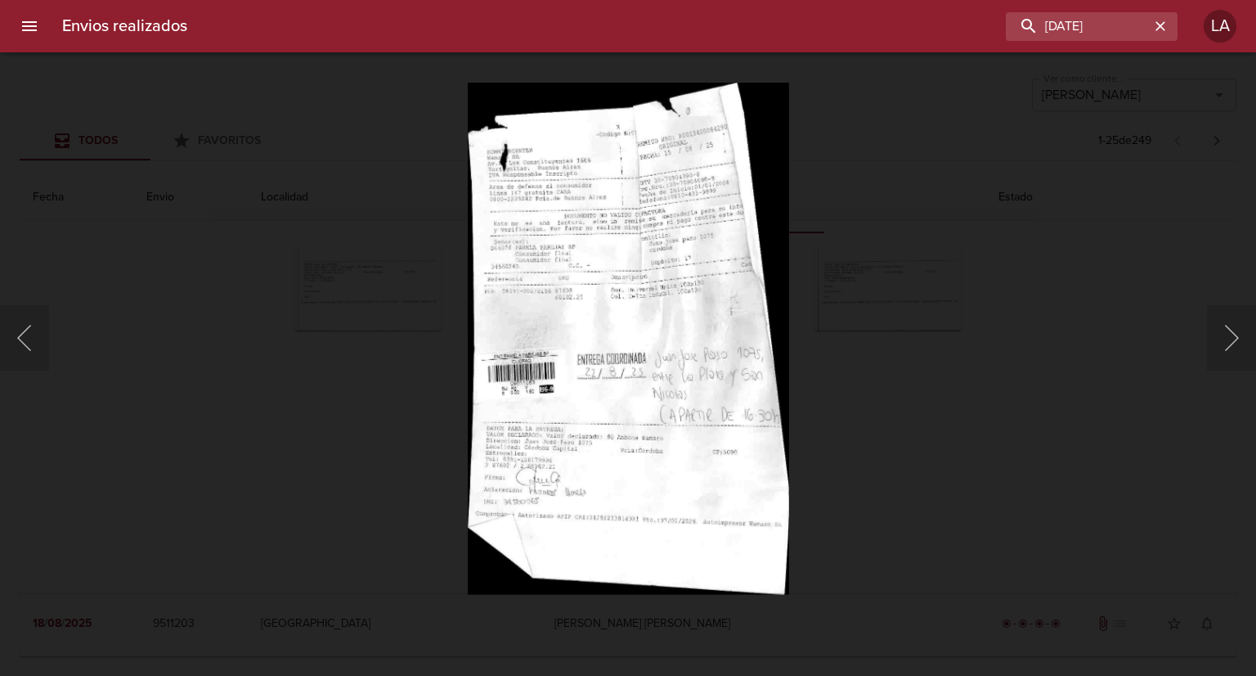
click at [874, 369] on div "Lightbox" at bounding box center [628, 338] width 1256 height 676
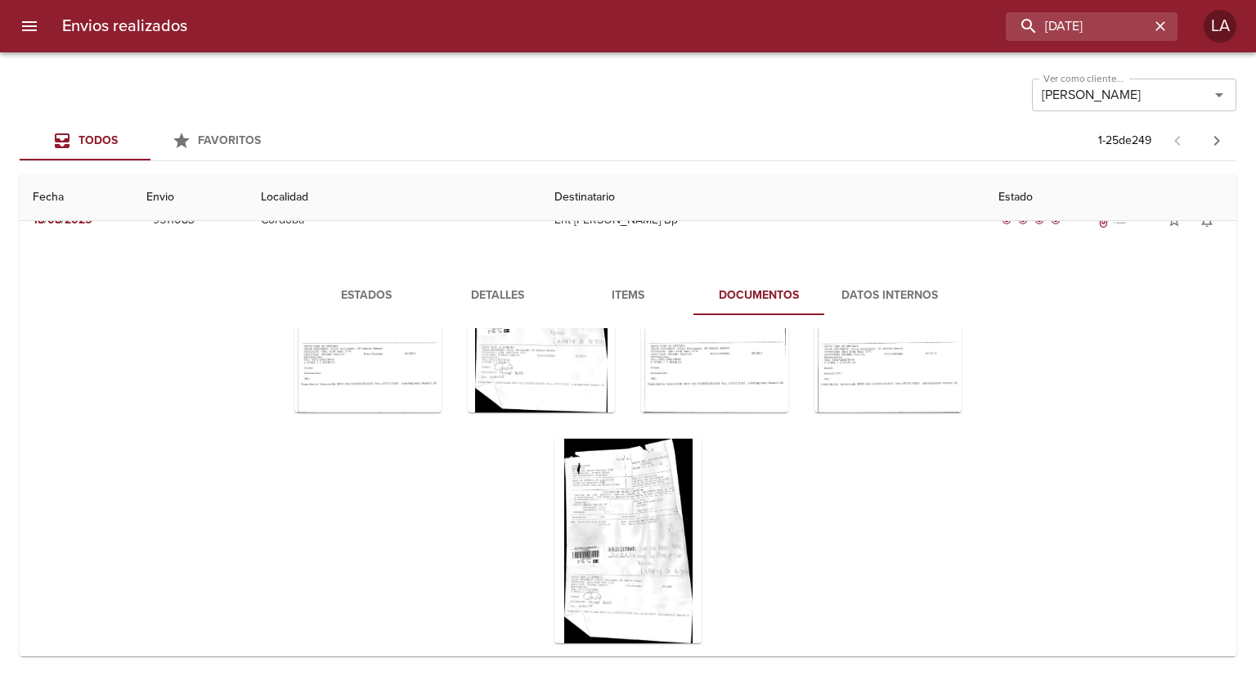
scroll to position [0, 0]
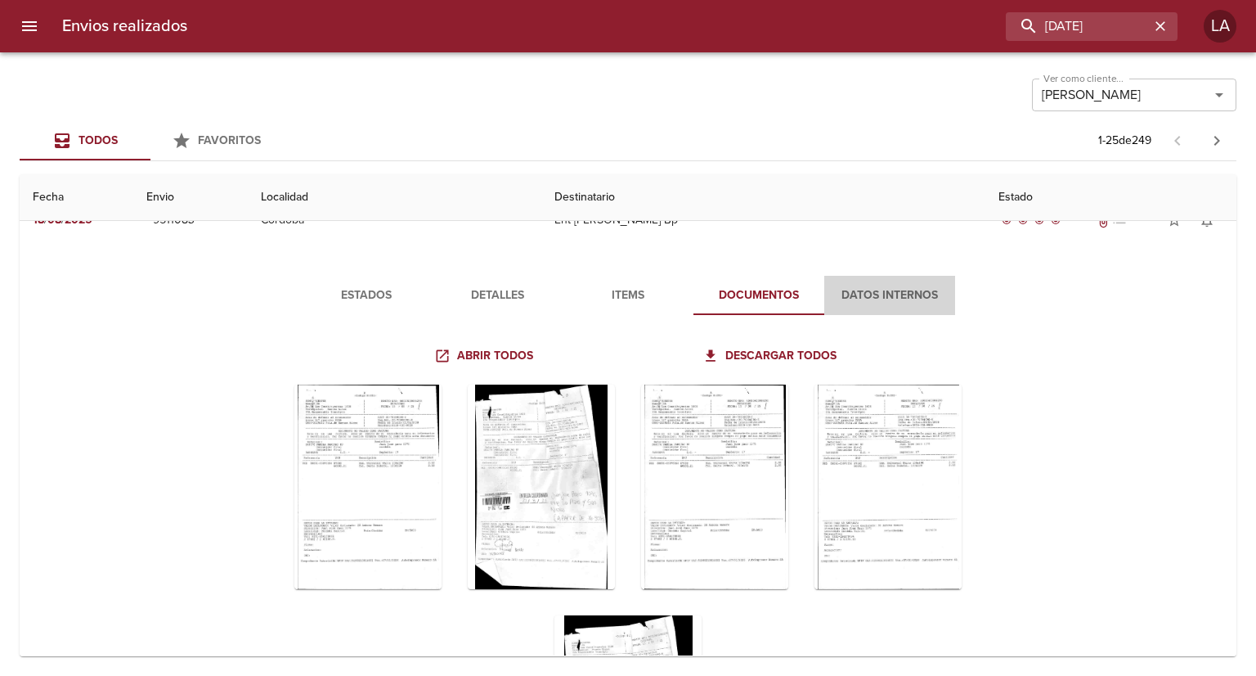
click at [837, 296] on span "Datos Internos" at bounding box center [889, 295] width 111 height 20
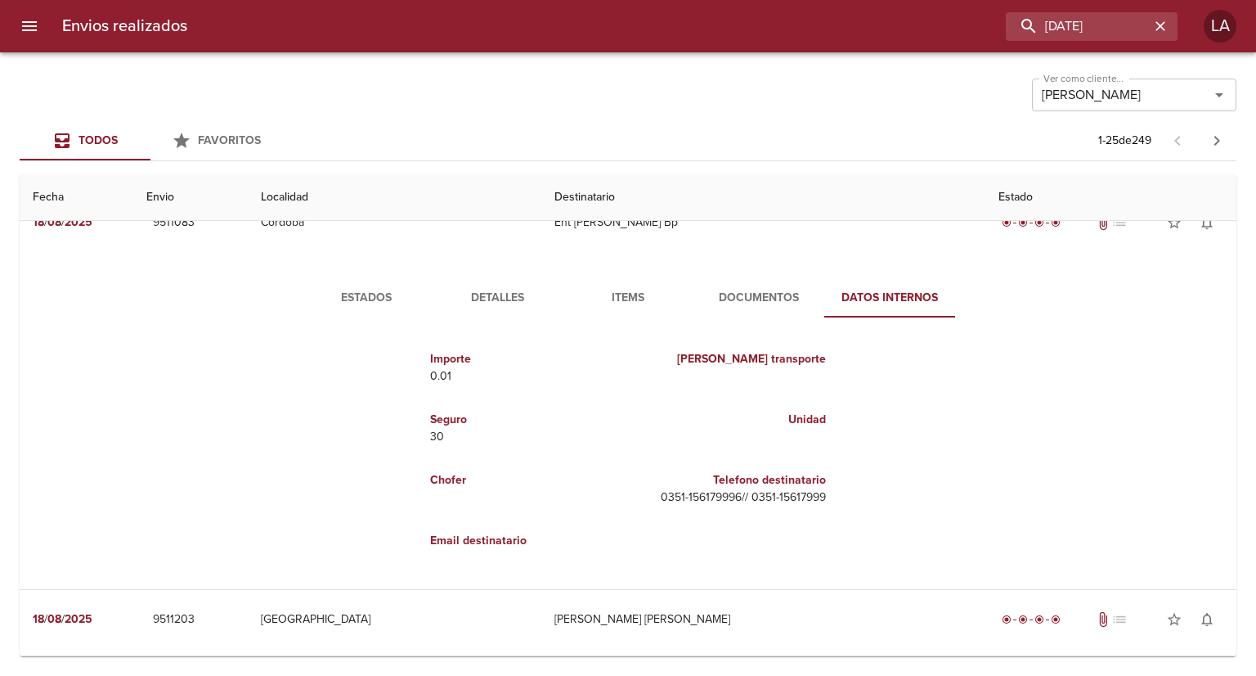
scroll to position [1895, 0]
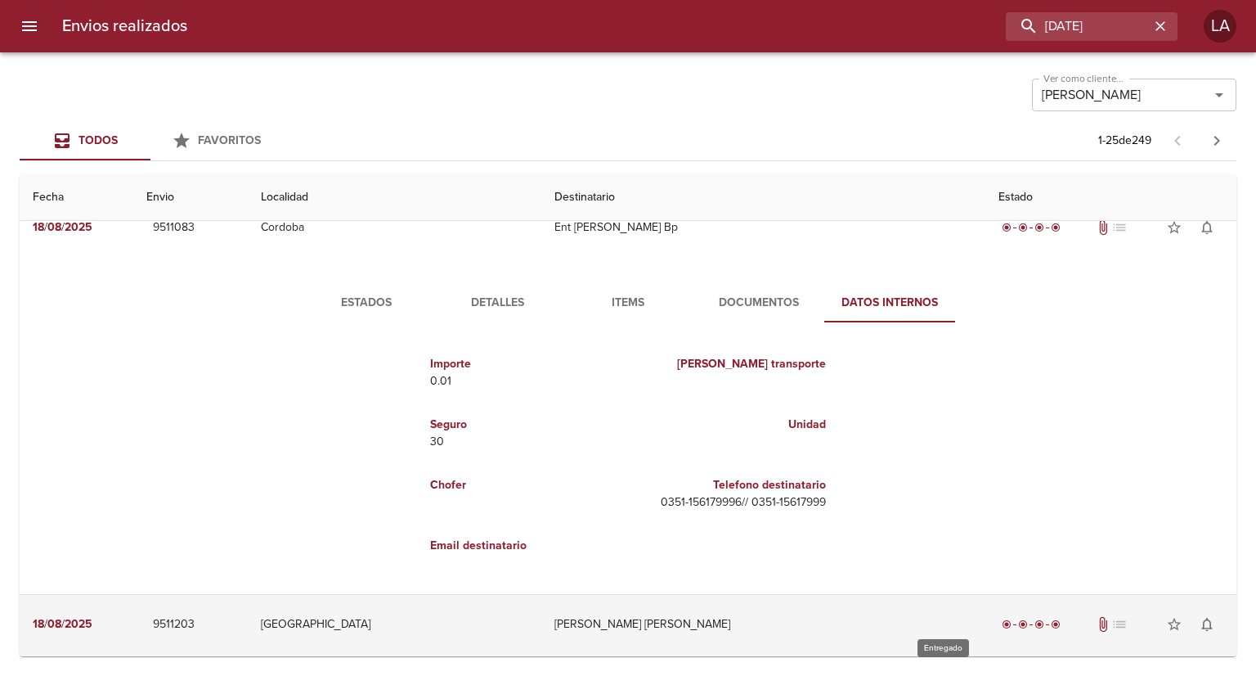
click at [1031, 511] on div "radio_button_checked" at bounding box center [1039, 624] width 16 height 10
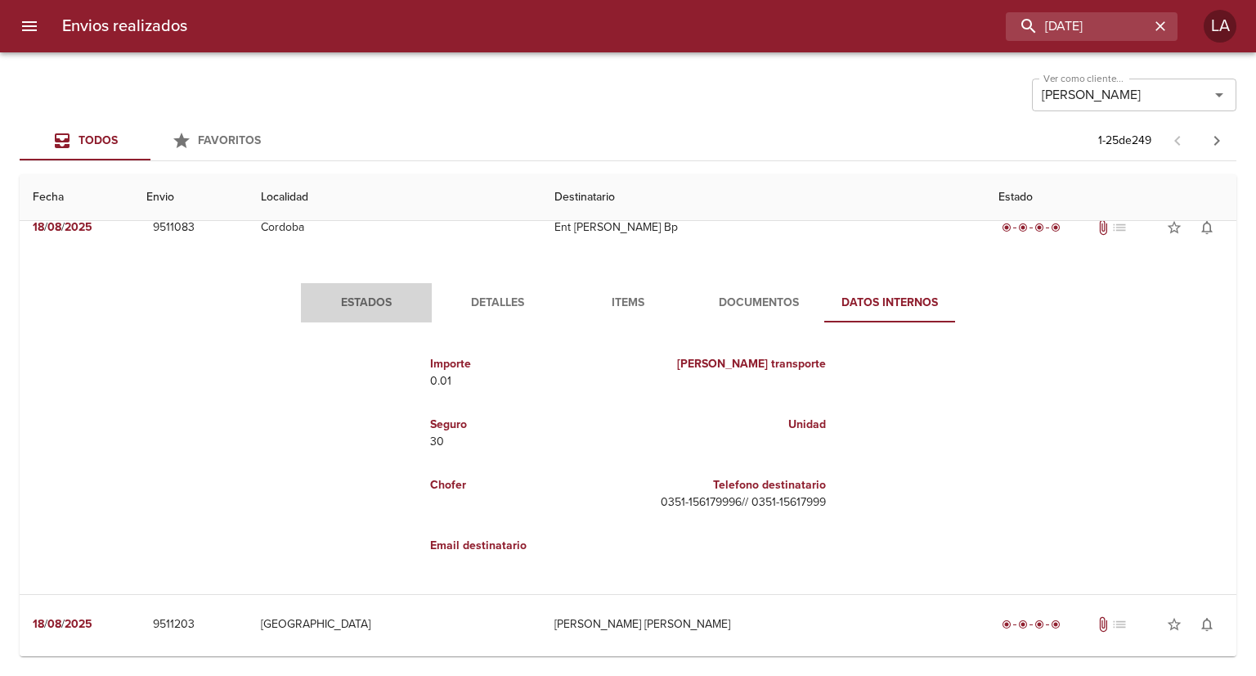
click at [380, 294] on span "Estados" at bounding box center [366, 303] width 111 height 20
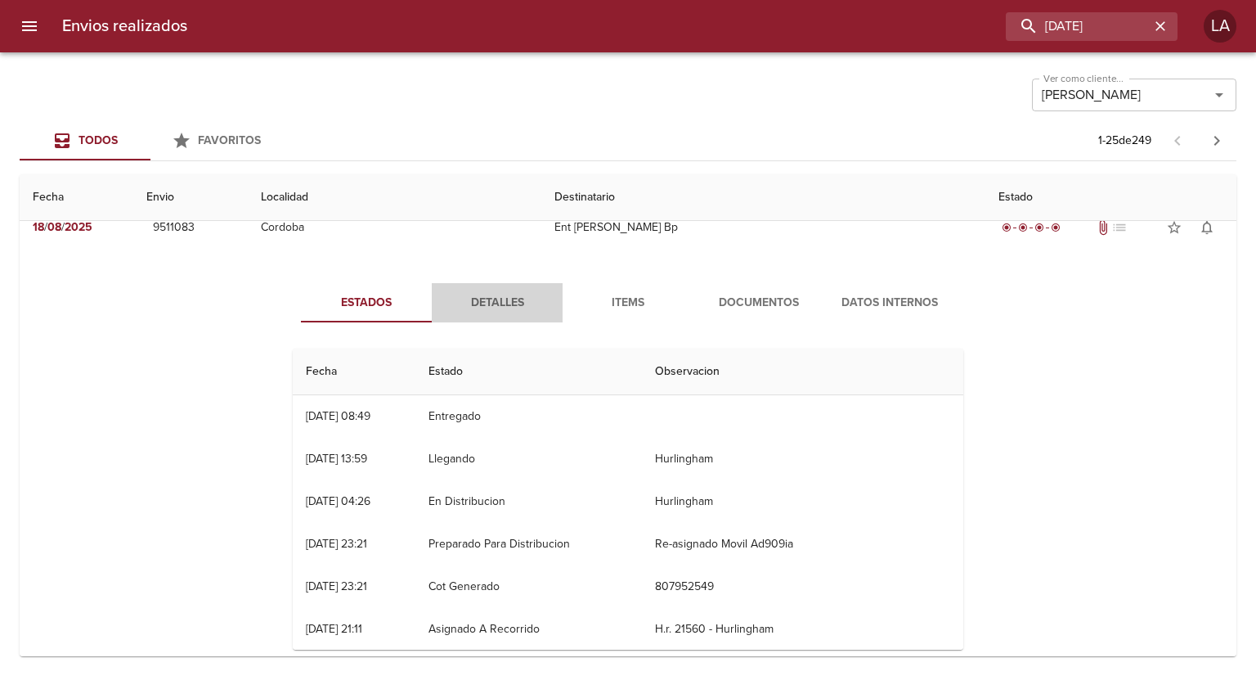
click at [469, 300] on span "Detalles" at bounding box center [497, 303] width 111 height 20
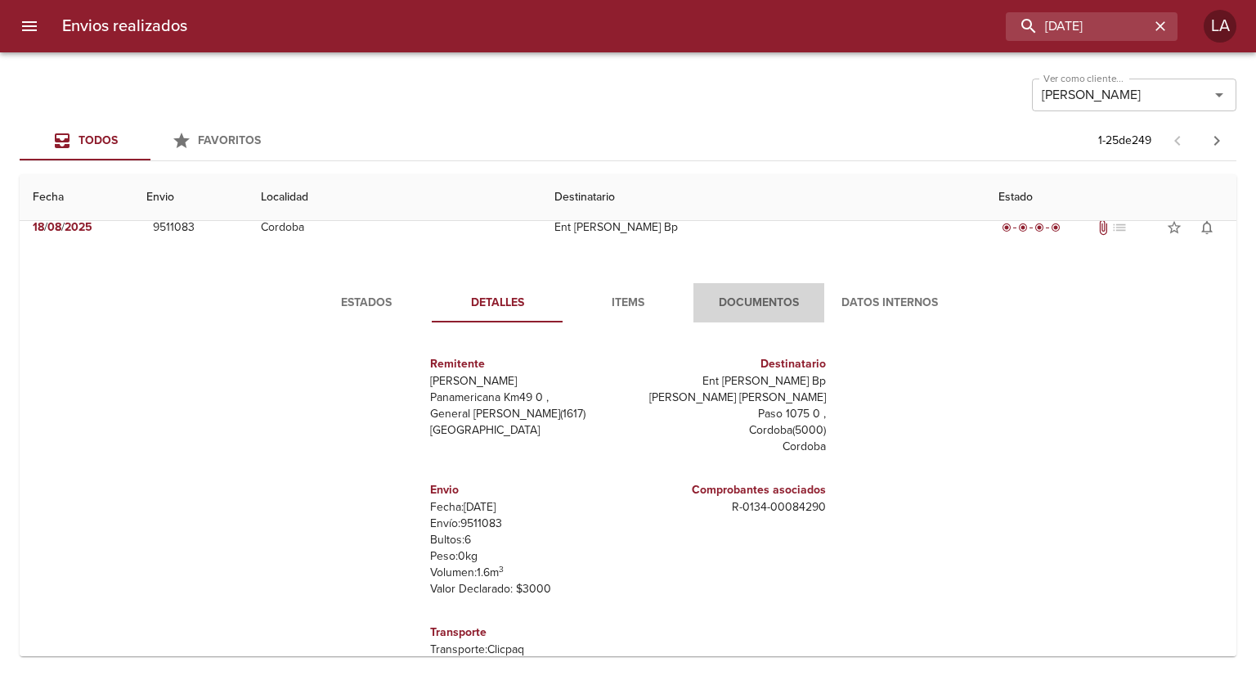
click at [744, 299] on span "Documentos" at bounding box center [758, 303] width 111 height 20
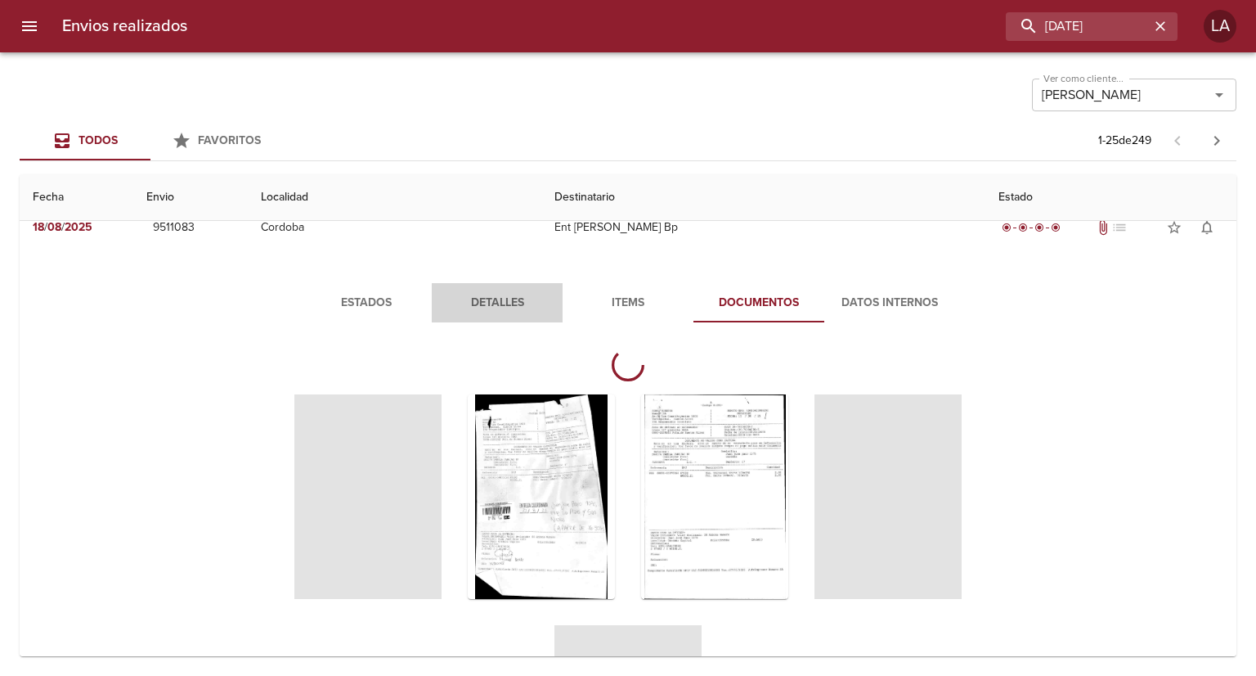
click at [493, 296] on span "Detalles" at bounding box center [497, 303] width 111 height 20
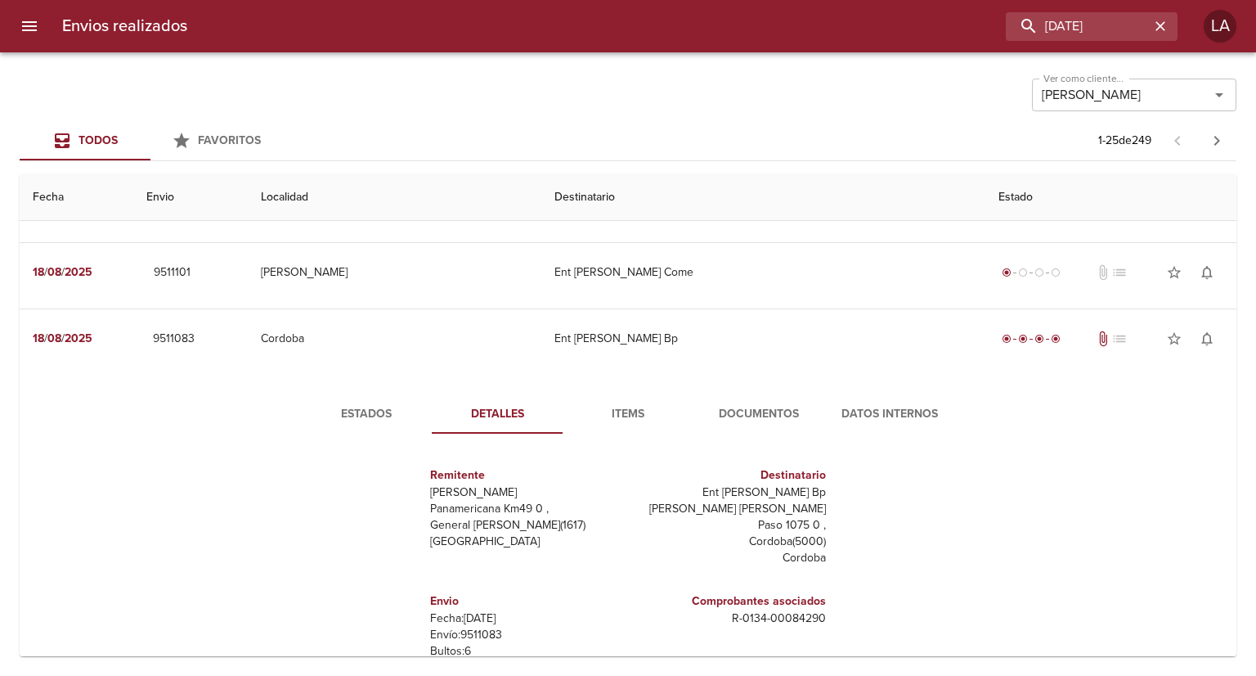
scroll to position [1783, 0]
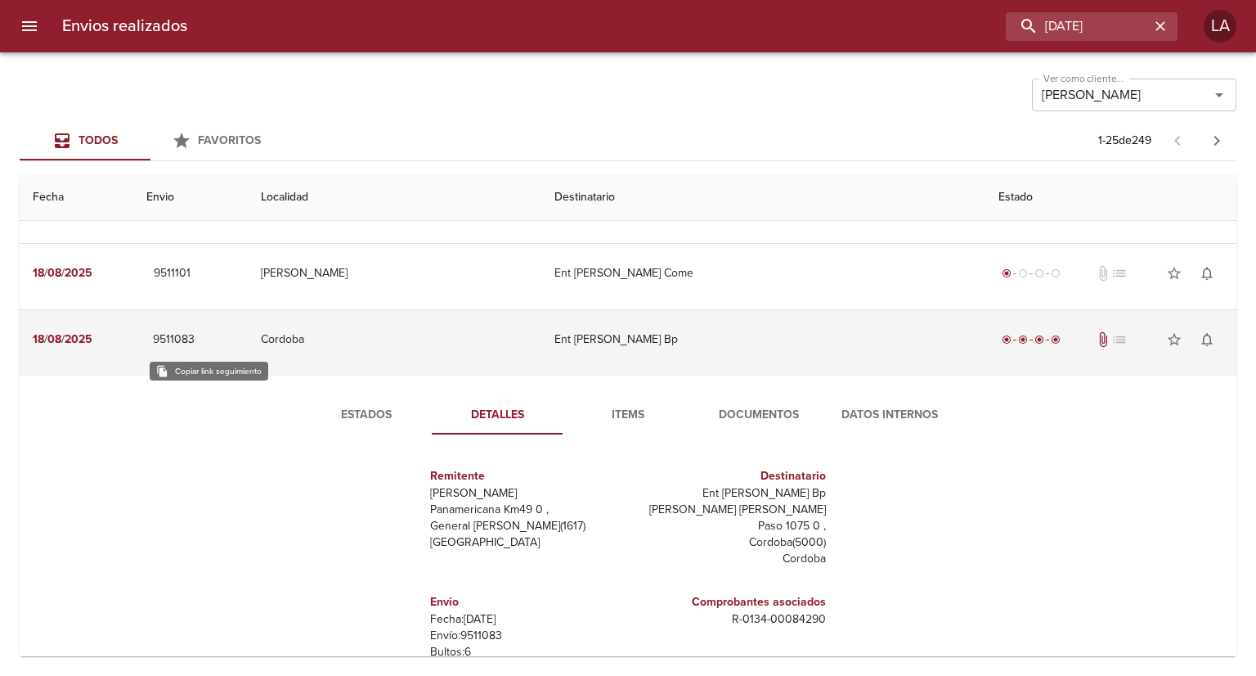
click at [193, 332] on span "9511083" at bounding box center [174, 340] width 42 height 20
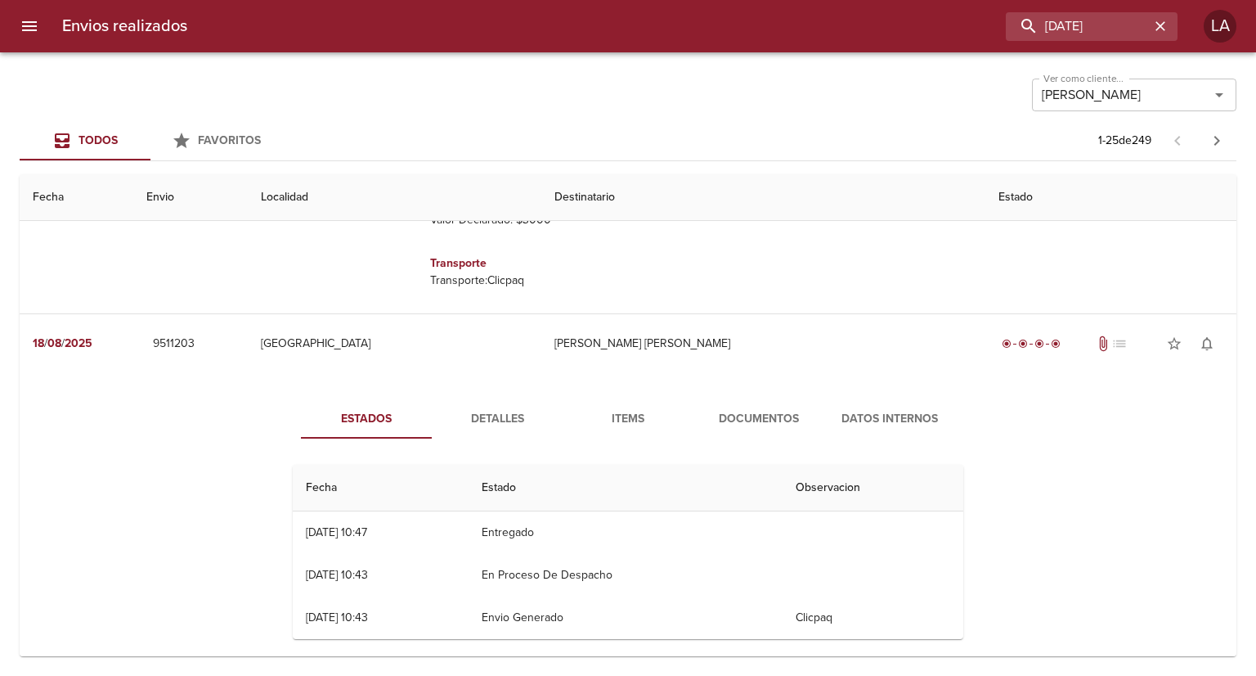
scroll to position [2274, 0]
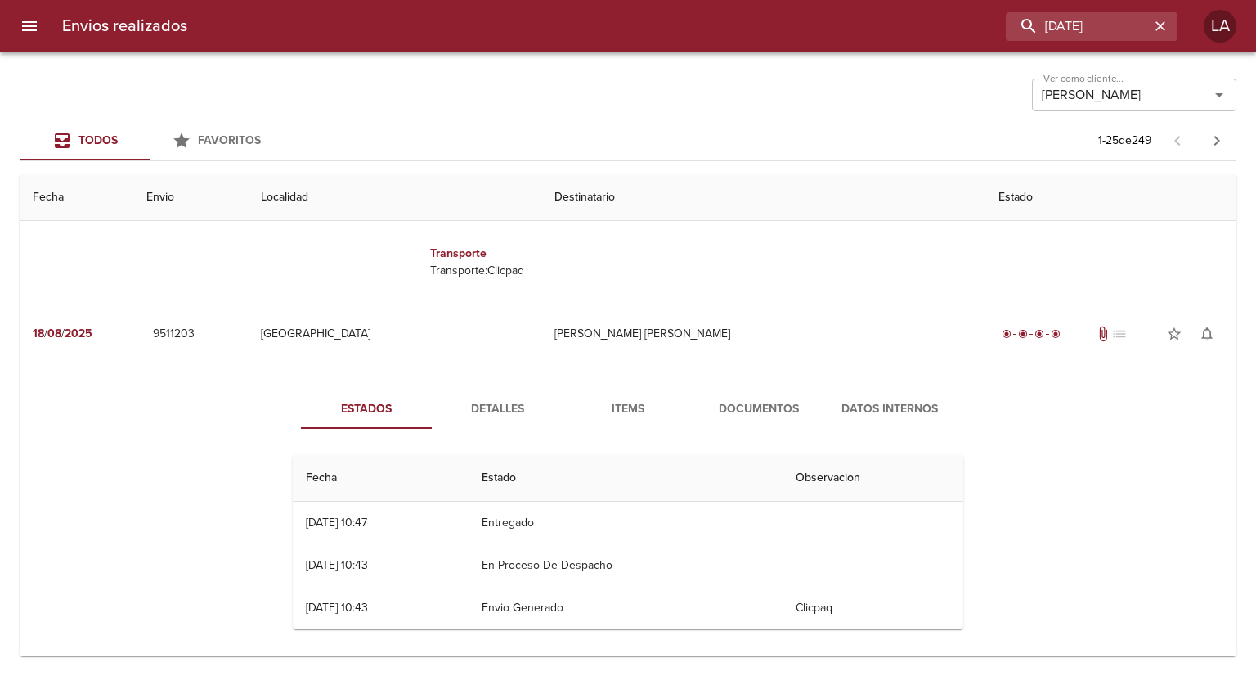
click at [16, 29] on div at bounding box center [8, 338] width 16 height 676
click at [21, 25] on icon "menu" at bounding box center [30, 26] width 20 height 20
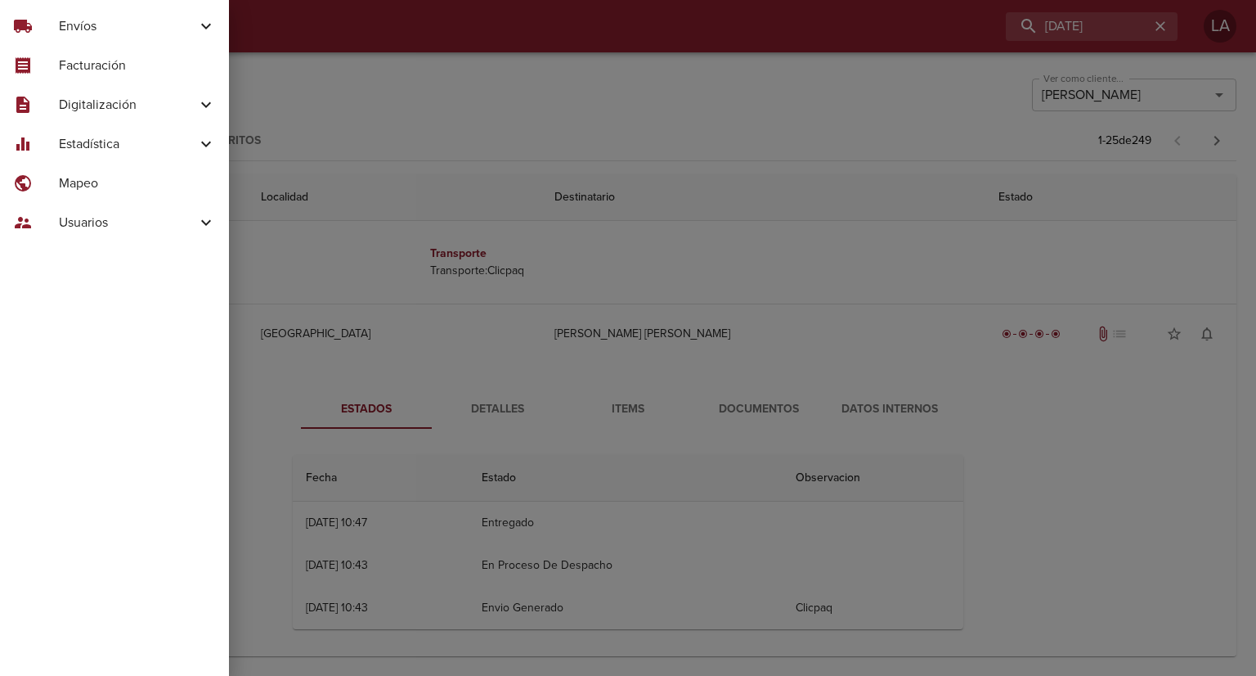
click at [375, 11] on div at bounding box center [628, 338] width 1256 height 676
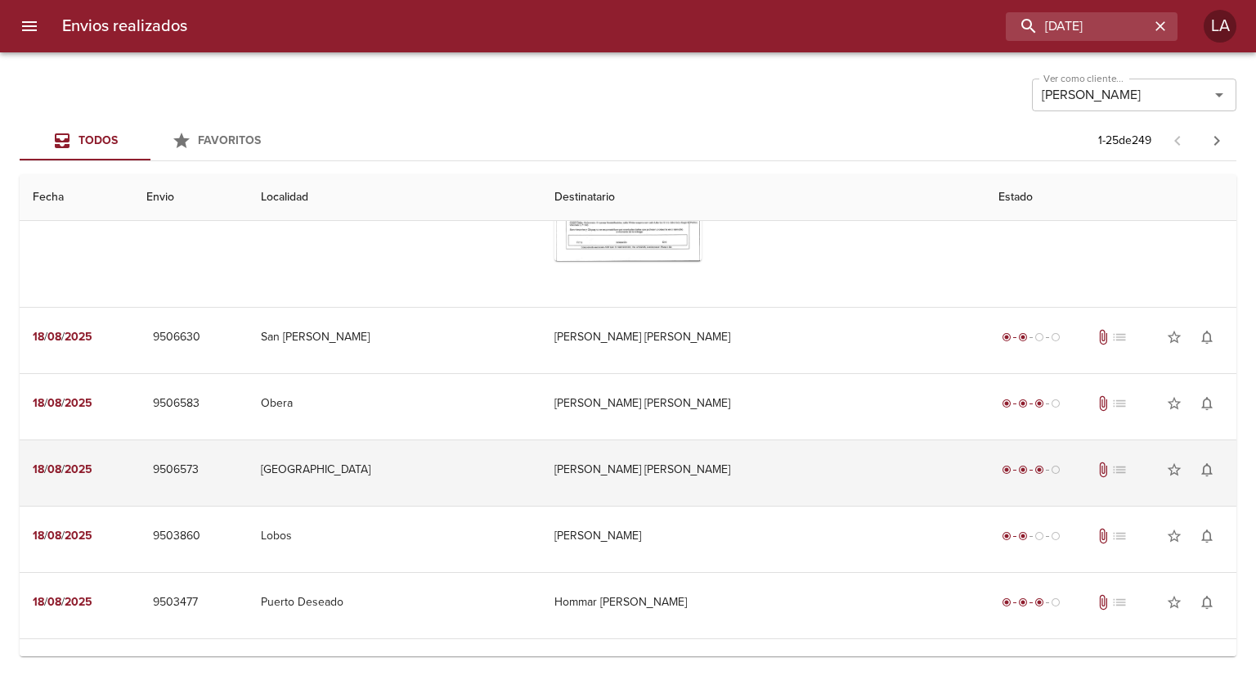
scroll to position [965, 0]
